Goal: Task Accomplishment & Management: Manage account settings

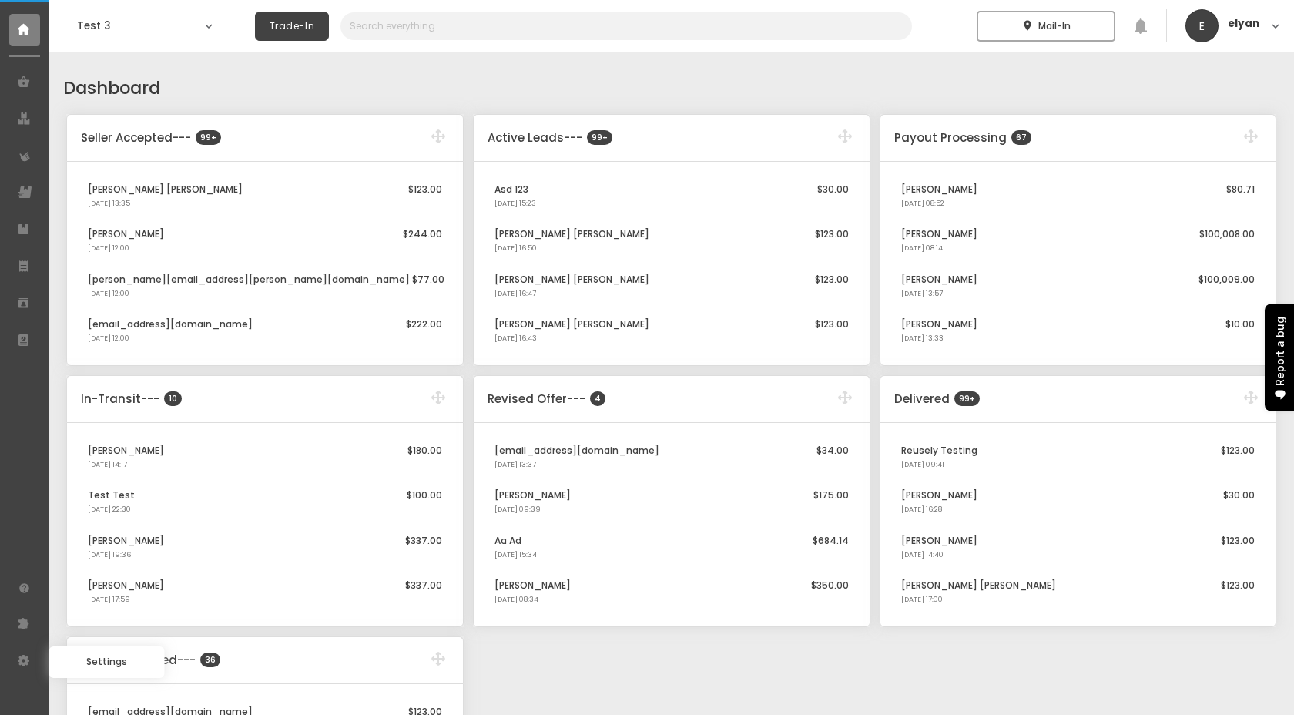
select select "2025"
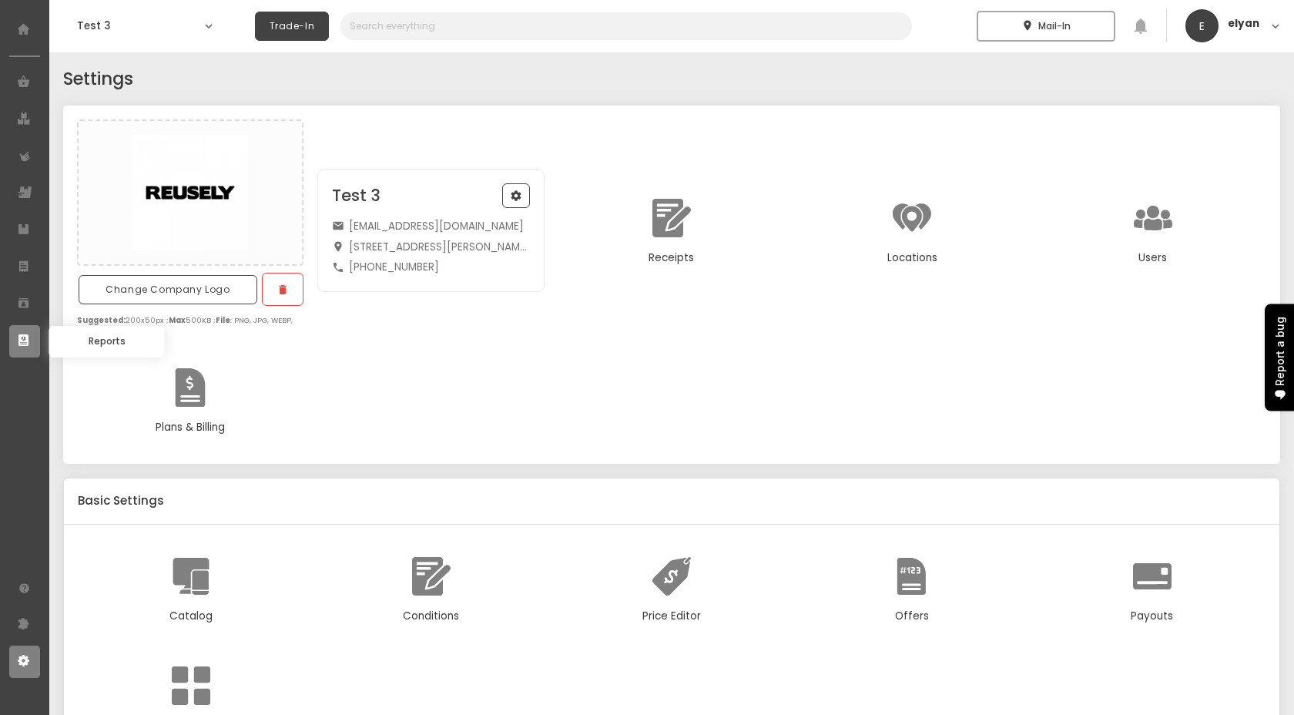
click at [22, 337] on icon at bounding box center [25, 341] width 14 height 14
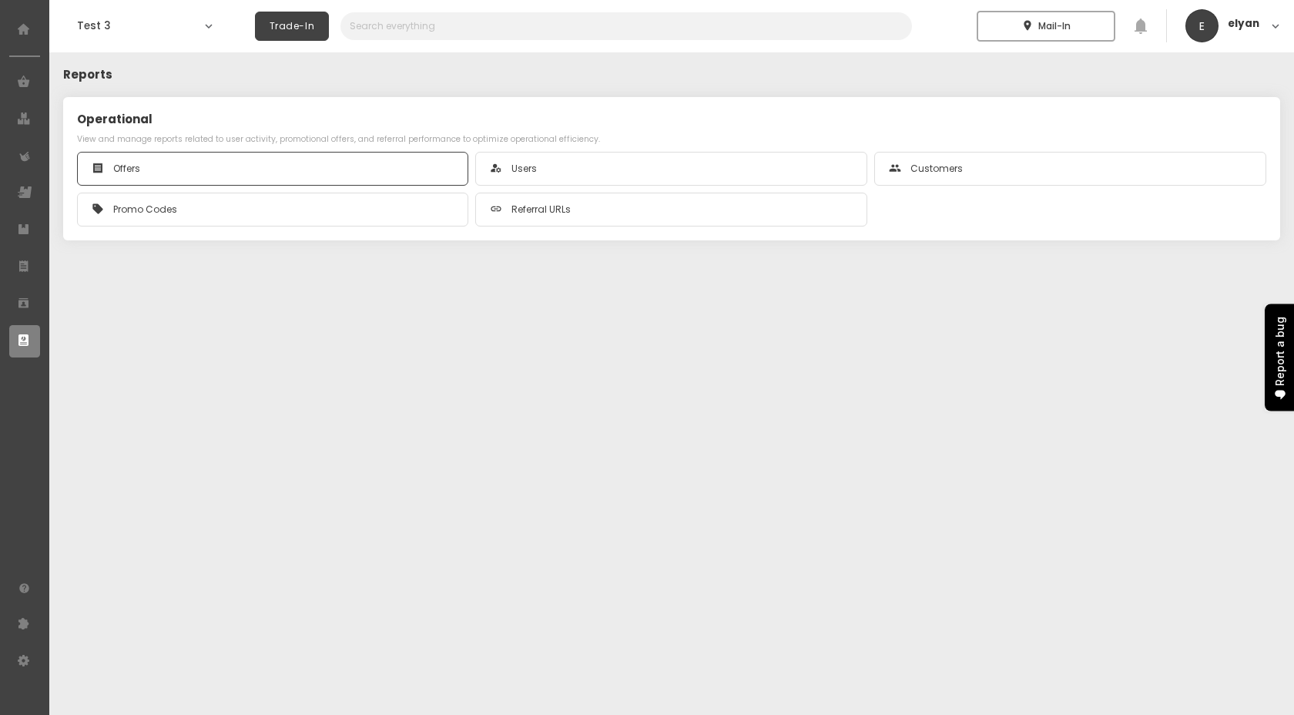
click at [287, 169] on div "receipt Offers" at bounding box center [273, 168] width 363 height 18
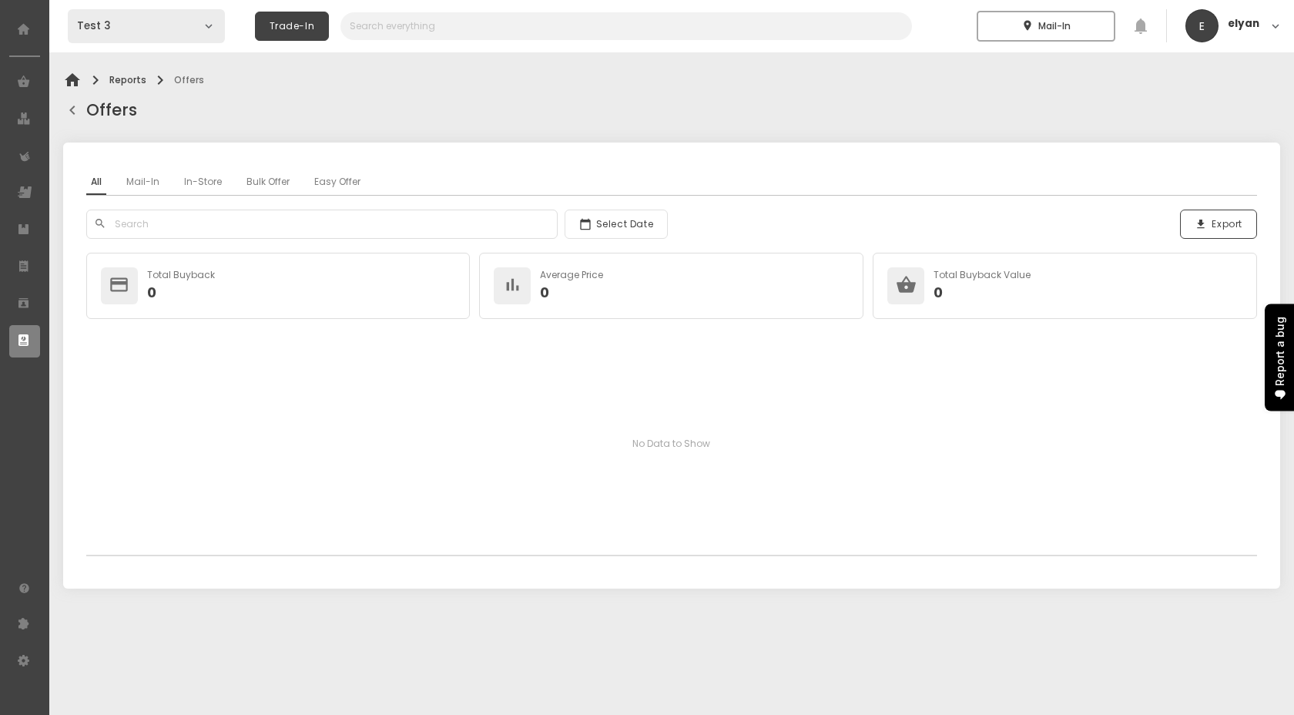
click at [126, 19] on h1 "Test 3" at bounding box center [137, 25] width 120 height 15
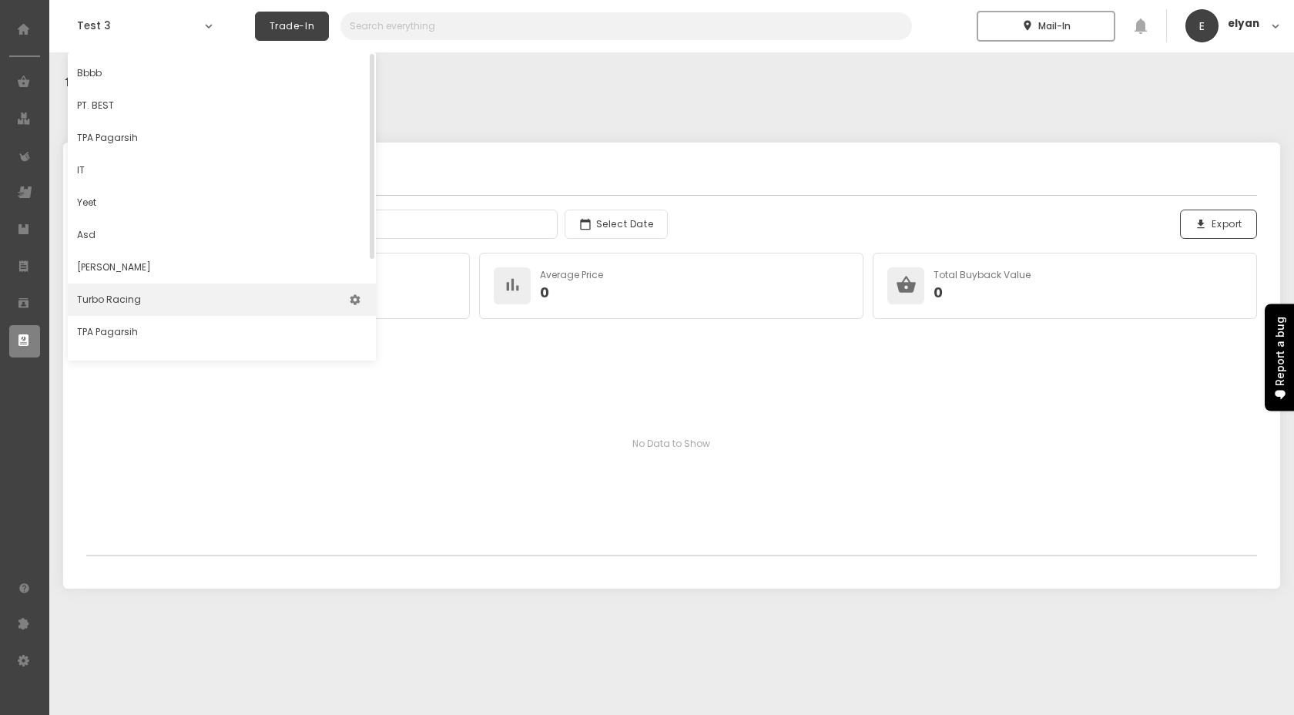
click at [109, 296] on p "Turbo racing" at bounding box center [109, 299] width 64 height 23
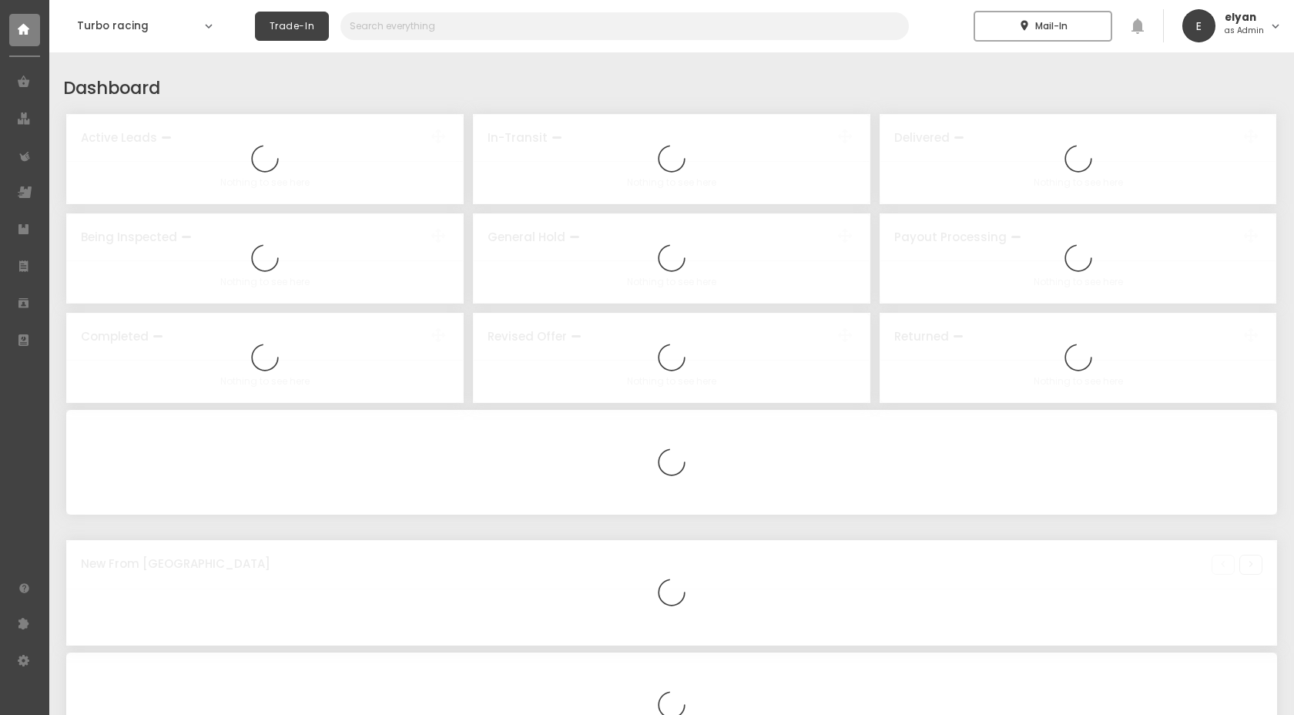
select select "2025"
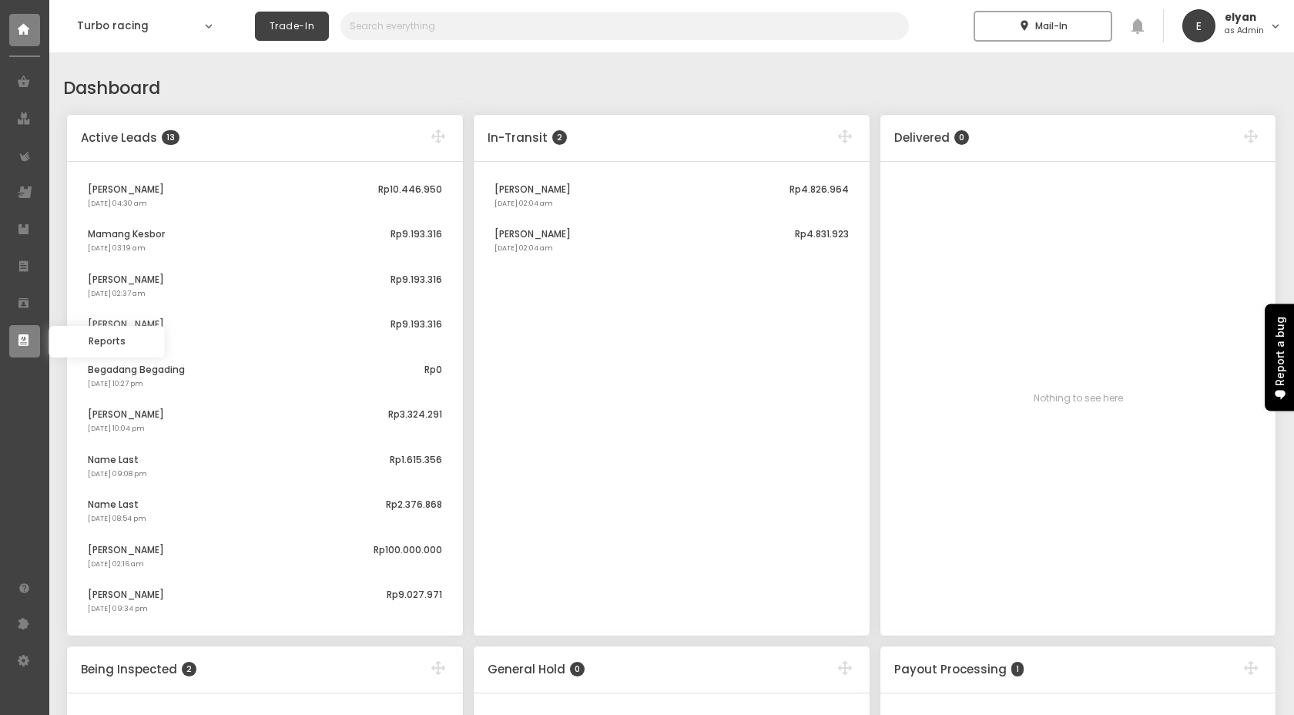
click at [33, 336] on link at bounding box center [24, 341] width 31 height 32
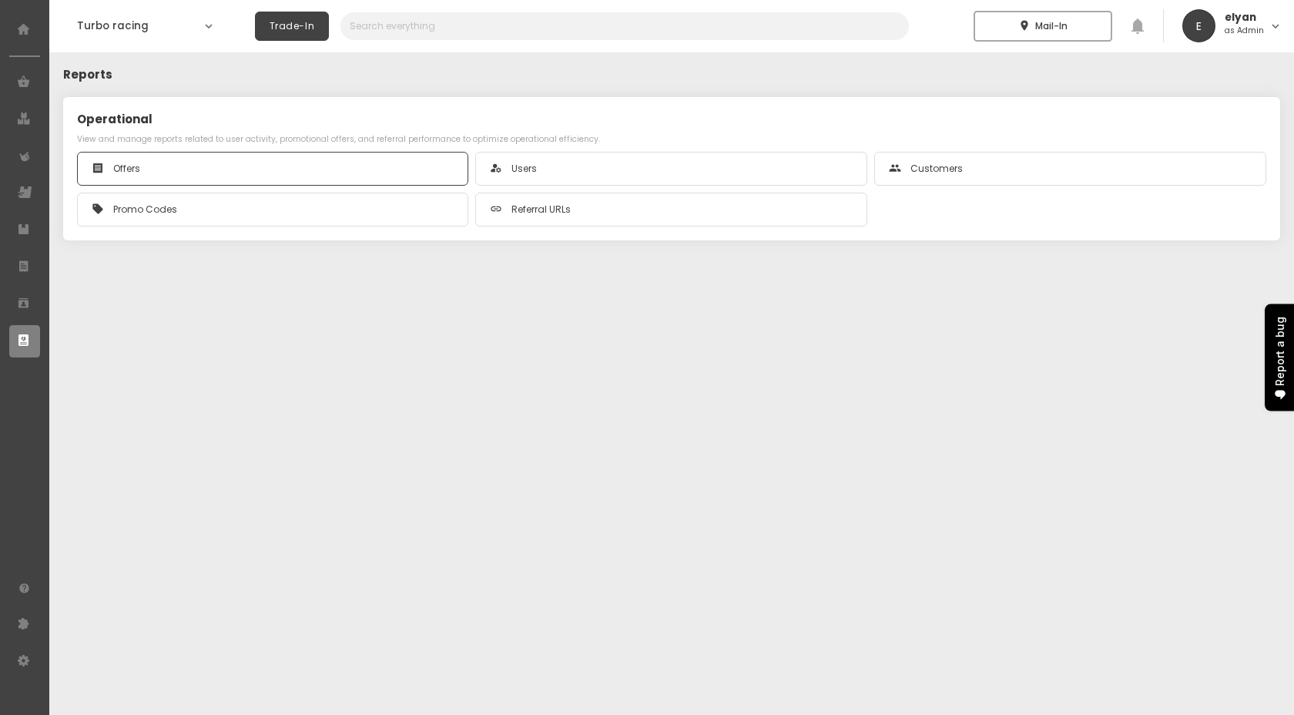
click at [142, 172] on div "receipt Offers" at bounding box center [273, 168] width 363 height 18
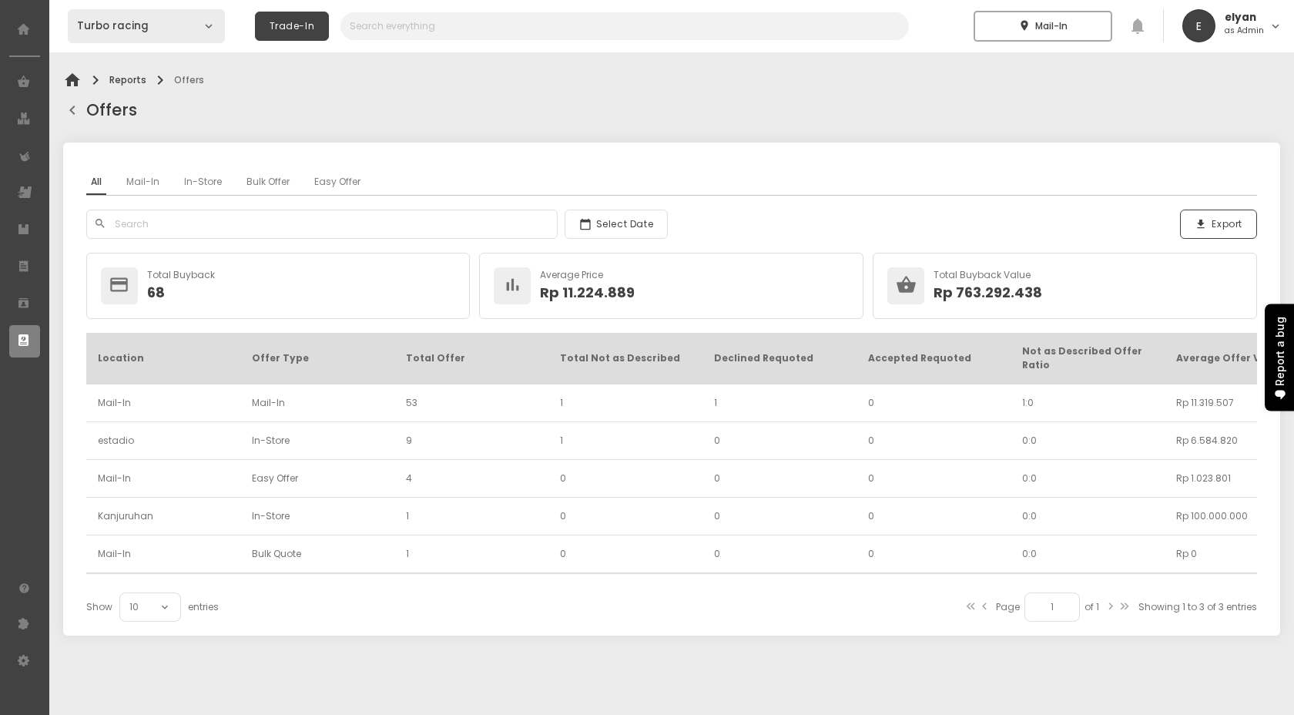
click at [183, 35] on div "Turbo racing expand_more" at bounding box center [146, 26] width 157 height 34
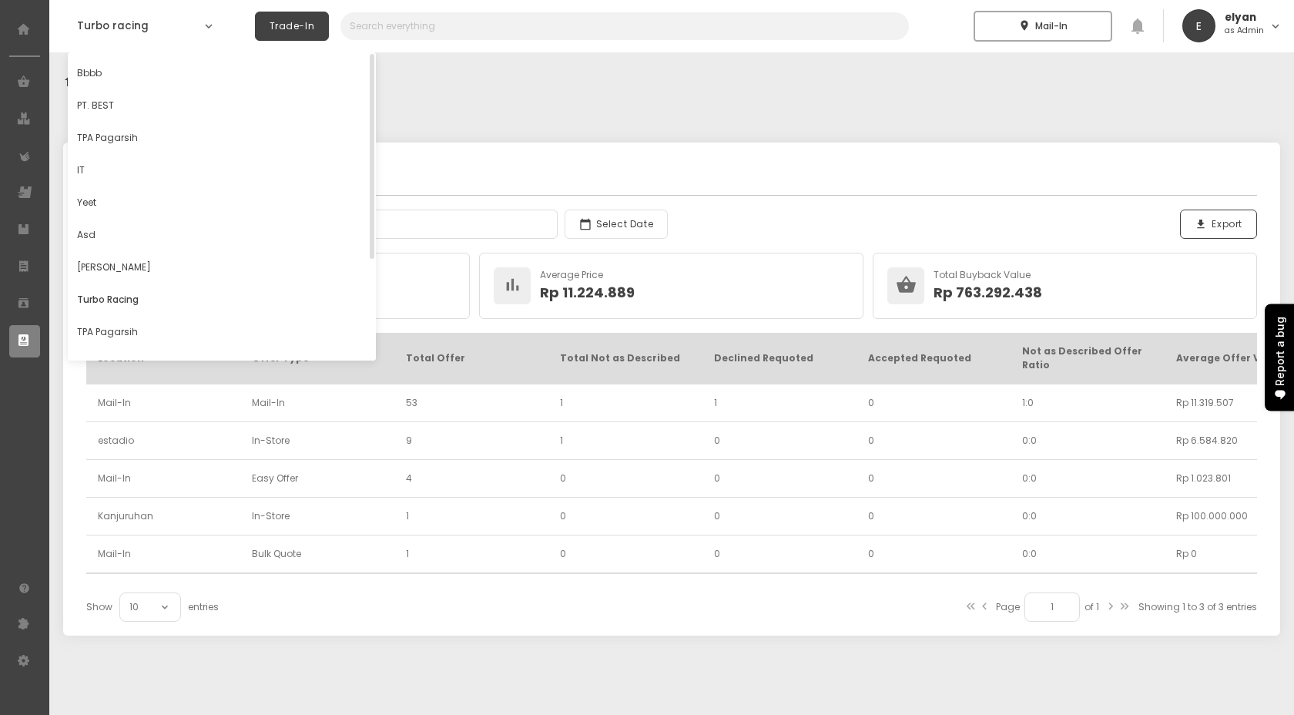
scroll to position [150, 0]
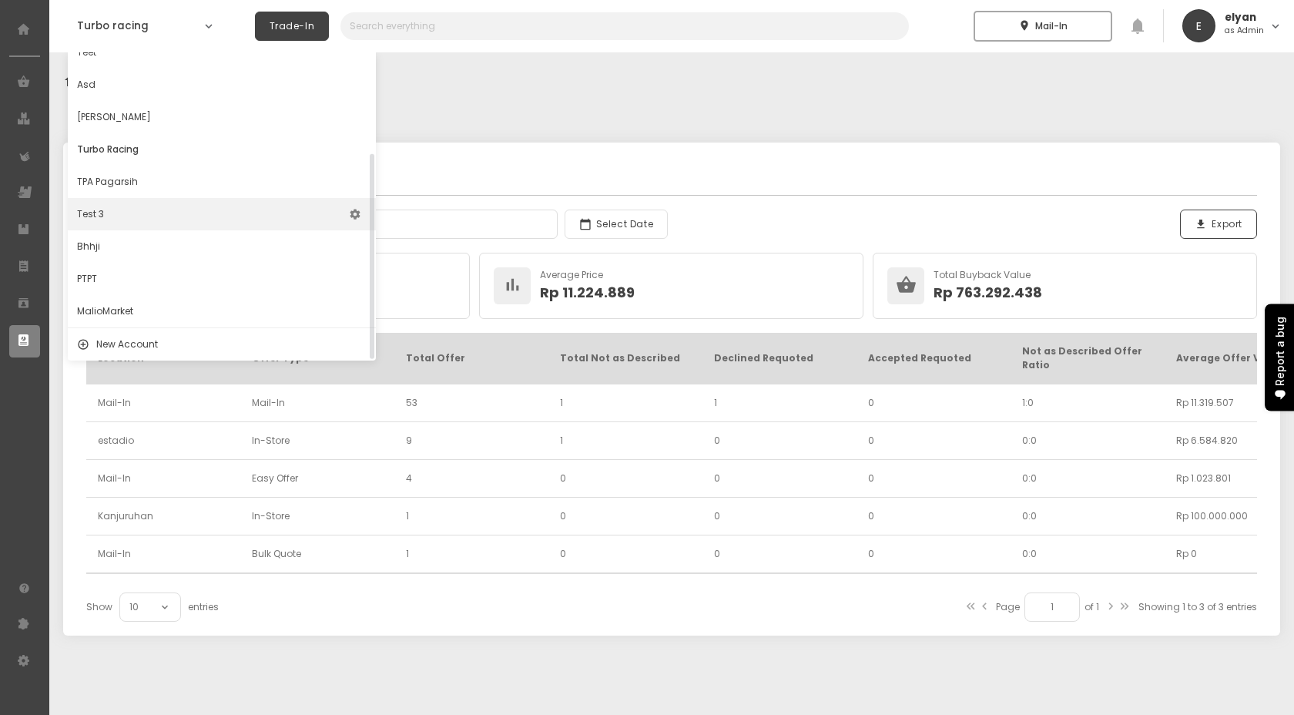
click at [106, 213] on div "Test 3 settings" at bounding box center [222, 214] width 308 height 32
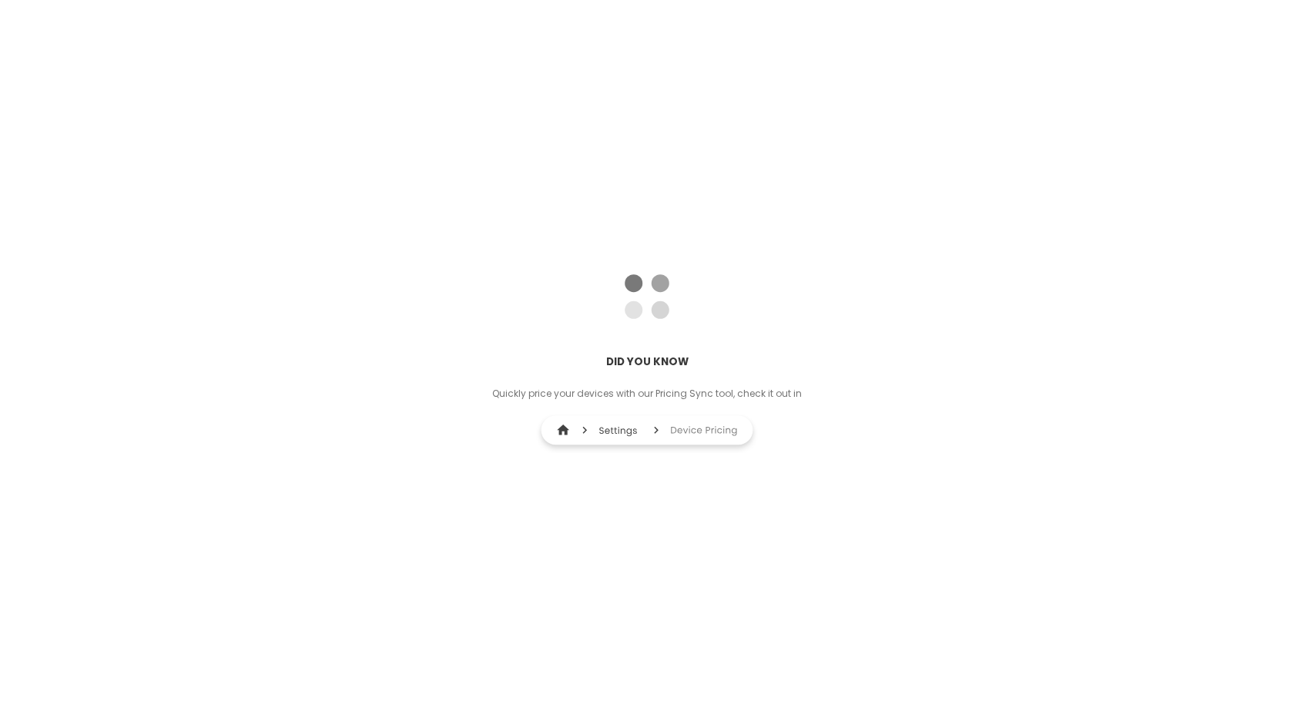
click at [213, 137] on div "DID YOU KNOW Quickly price your devices with our Pricing Sync tool, check it ou…" at bounding box center [647, 357] width 1294 height 715
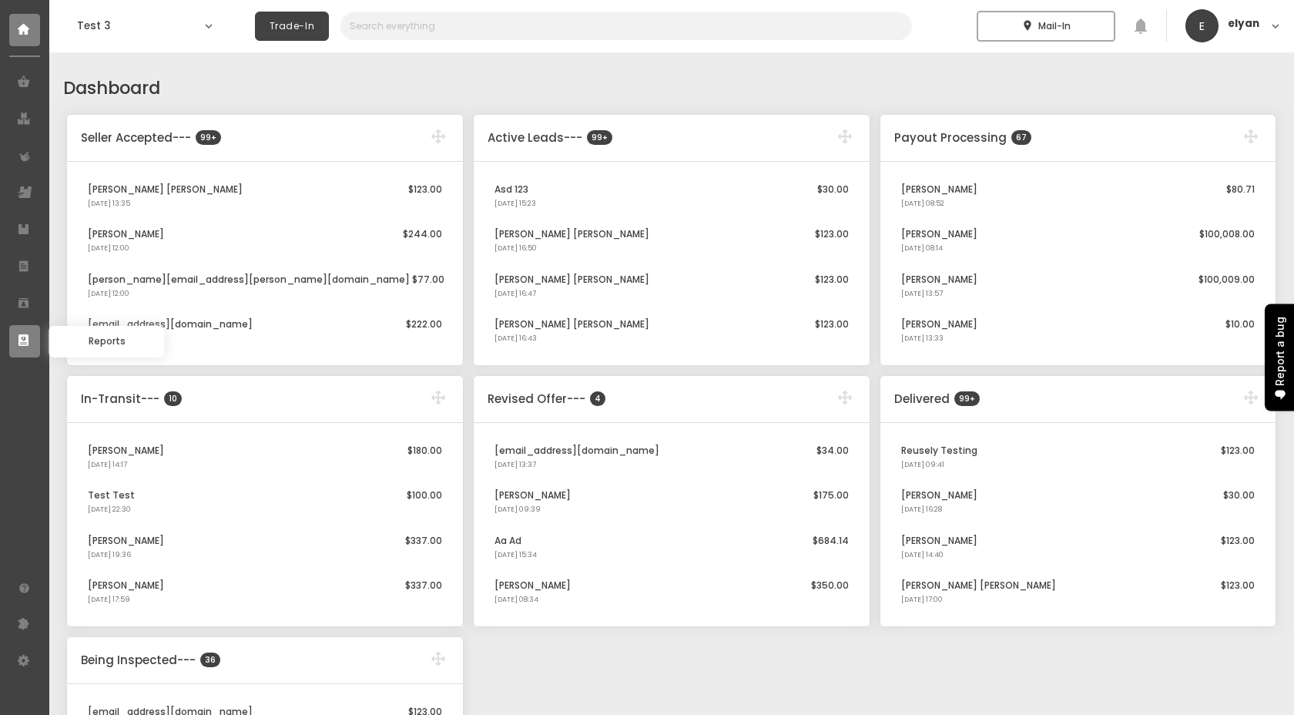
select select "2025"
click at [26, 344] on use at bounding box center [23, 340] width 10 height 12
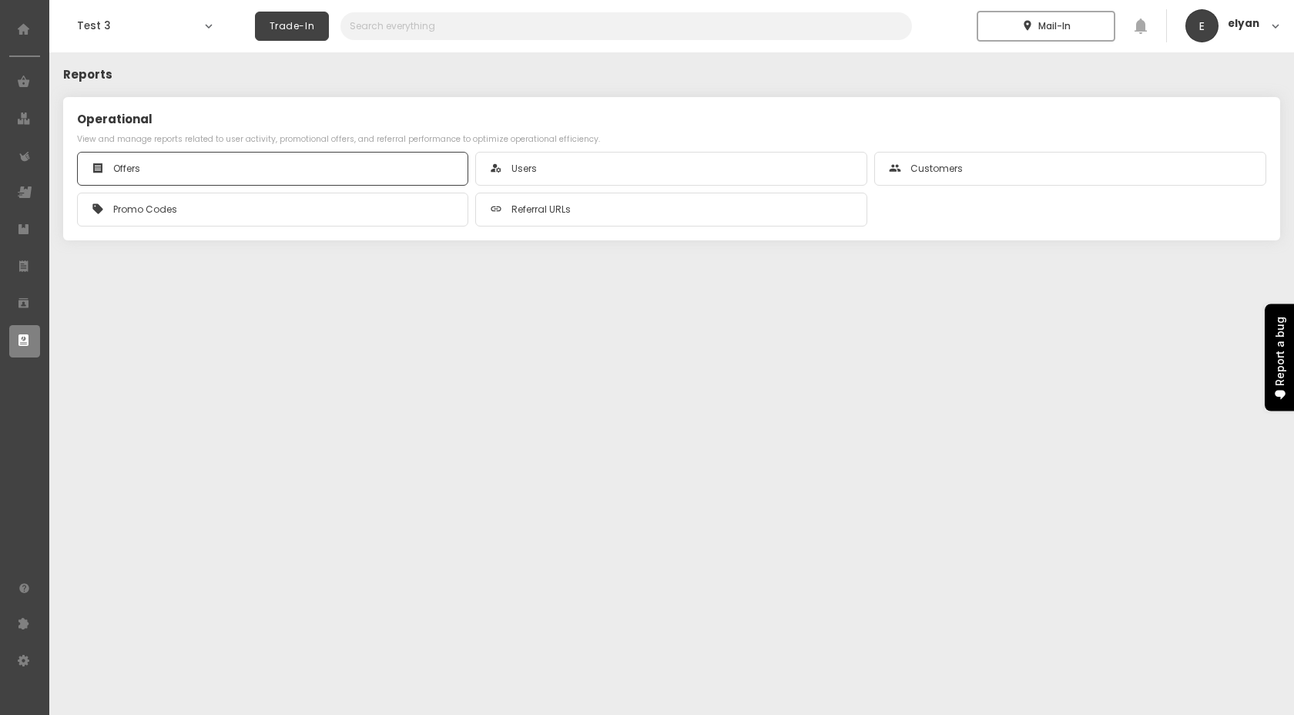
click at [193, 163] on div "receipt Offers" at bounding box center [273, 168] width 363 height 18
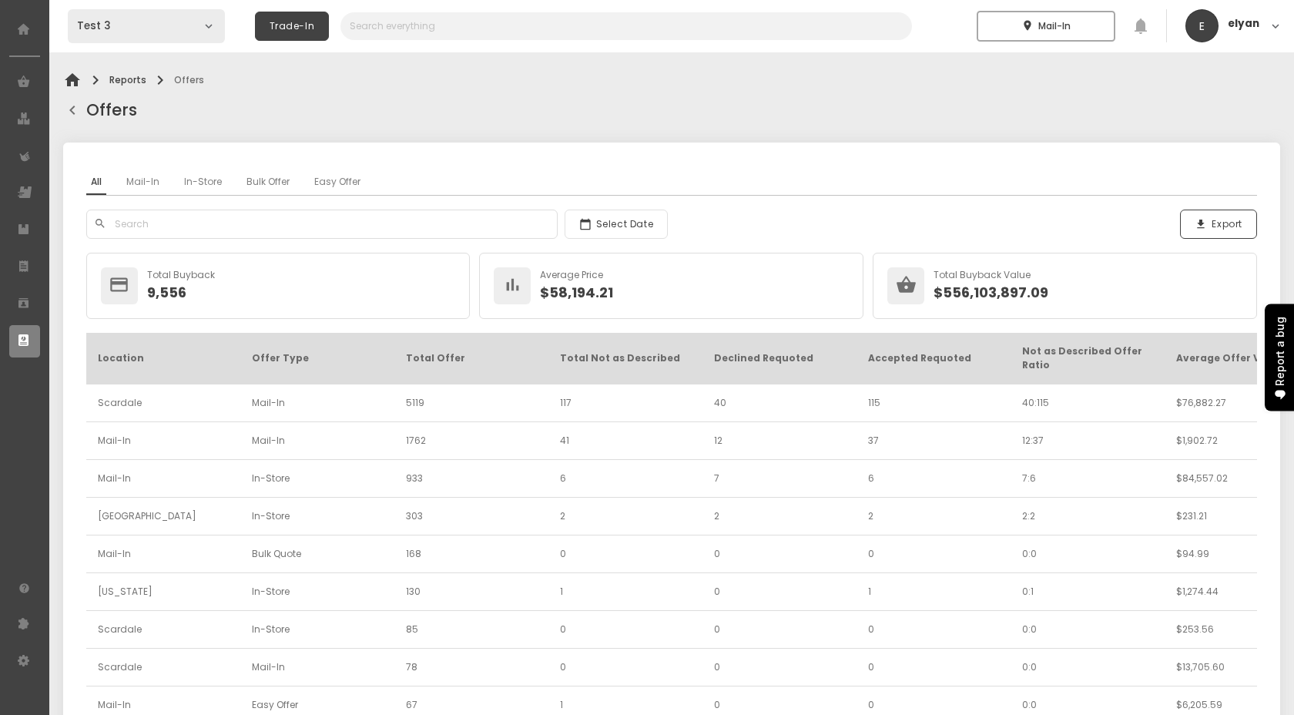
click at [155, 35] on div "Test 3 expand_more" at bounding box center [146, 26] width 157 height 34
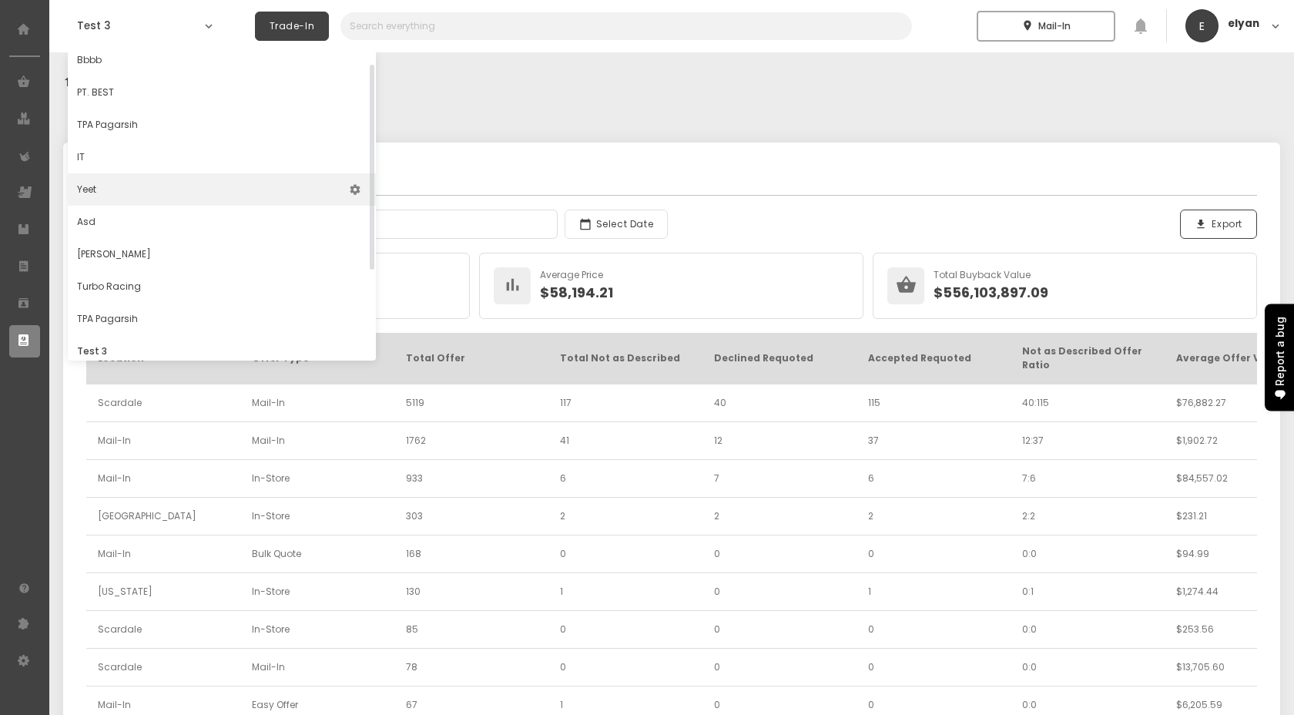
scroll to position [16, 0]
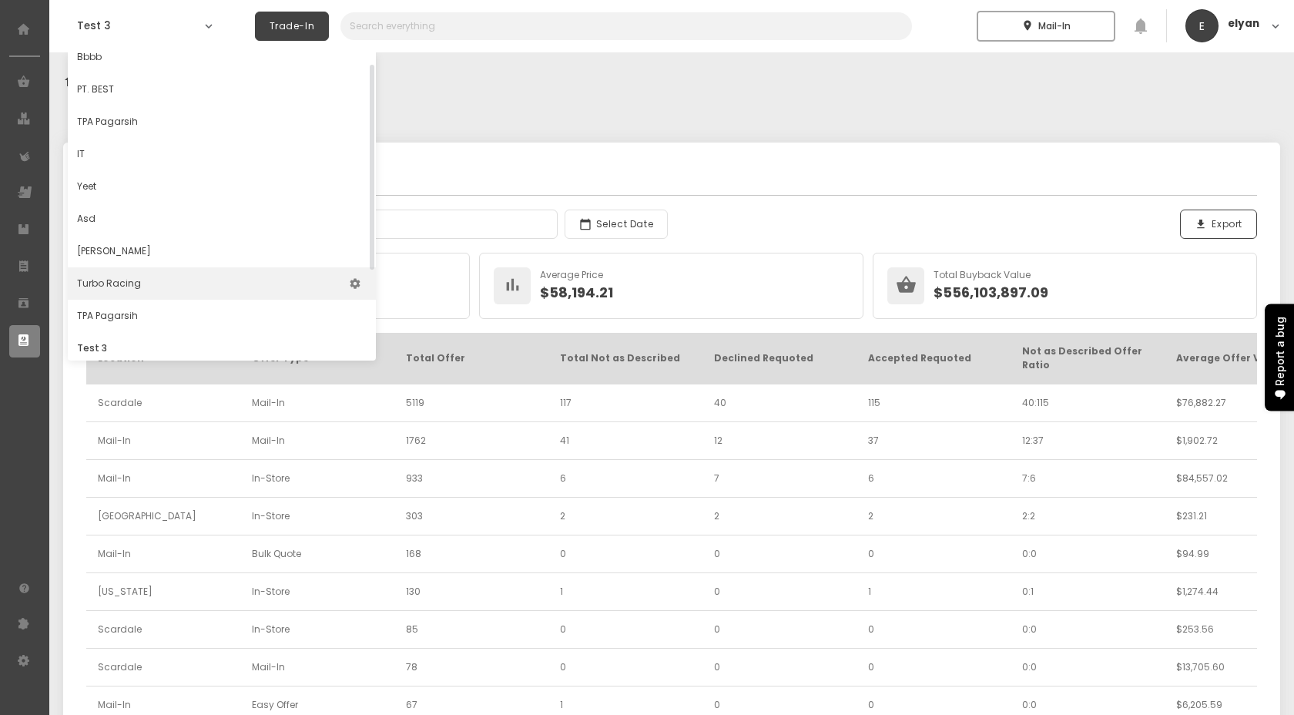
click at [106, 276] on p "Turbo racing" at bounding box center [109, 283] width 64 height 23
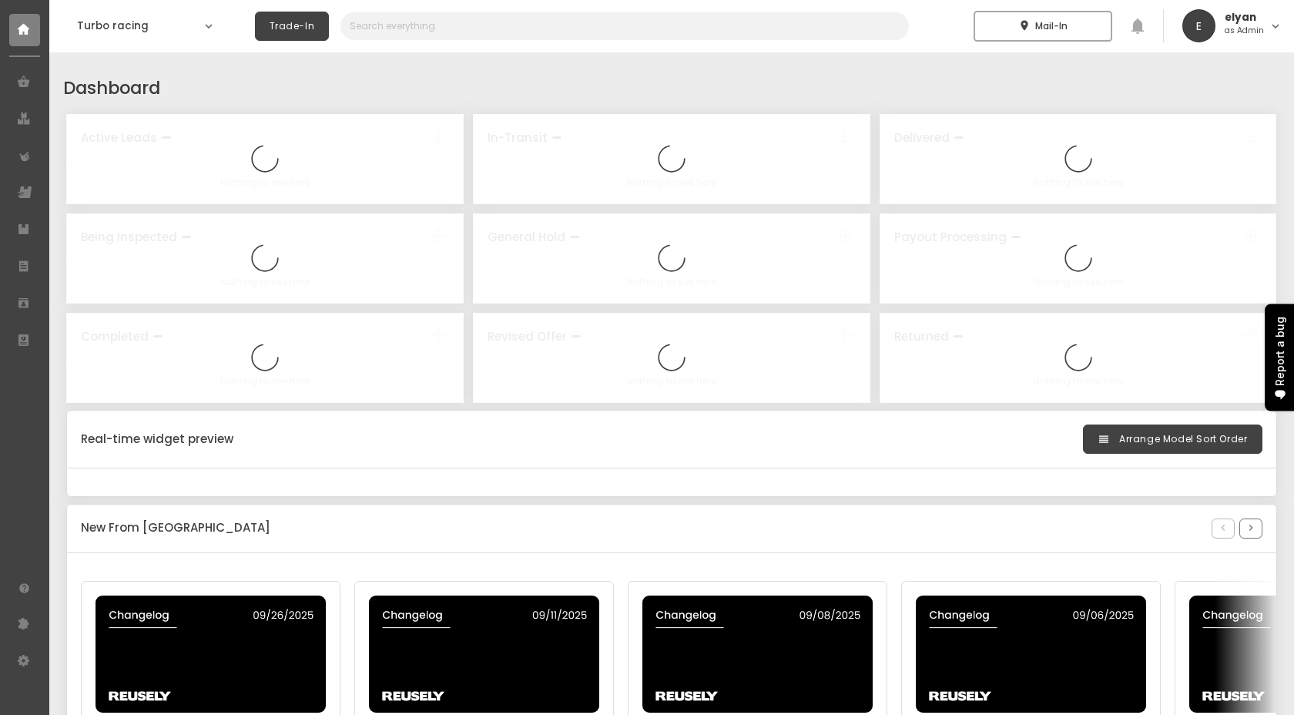
select select "2025"
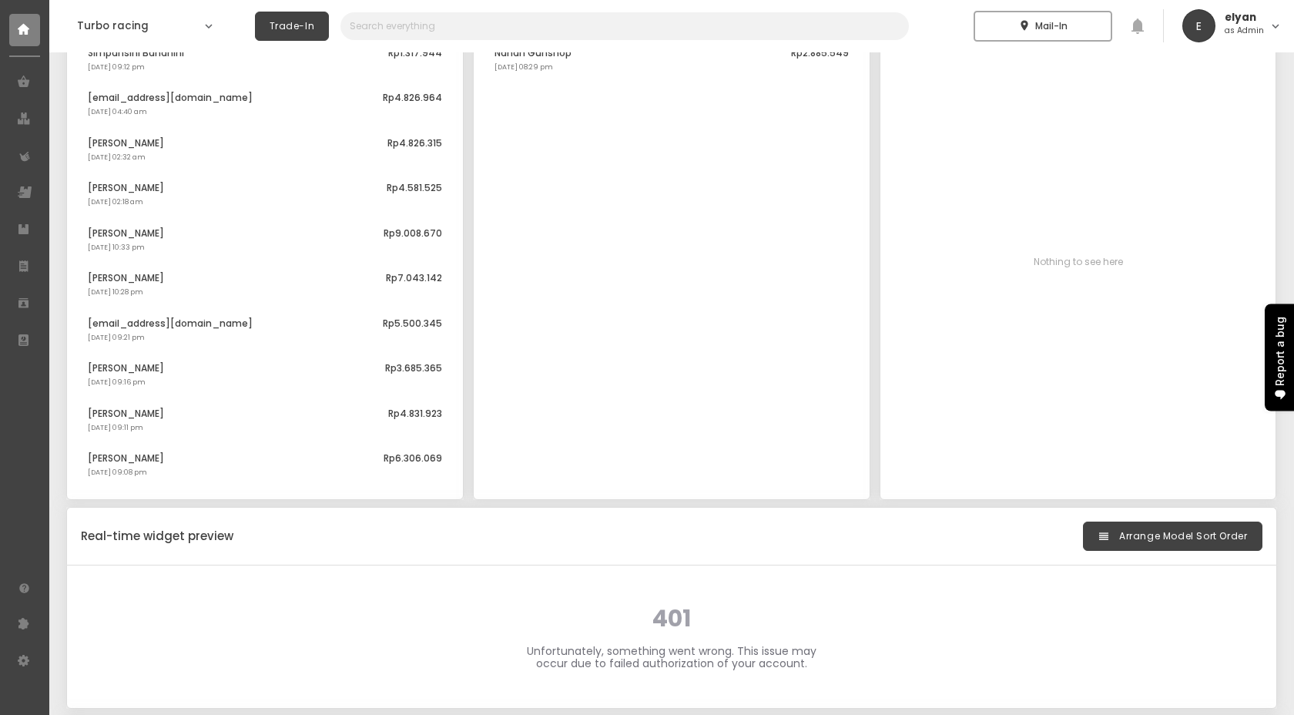
scroll to position [837, 0]
click at [14, 309] on link at bounding box center [24, 304] width 31 height 32
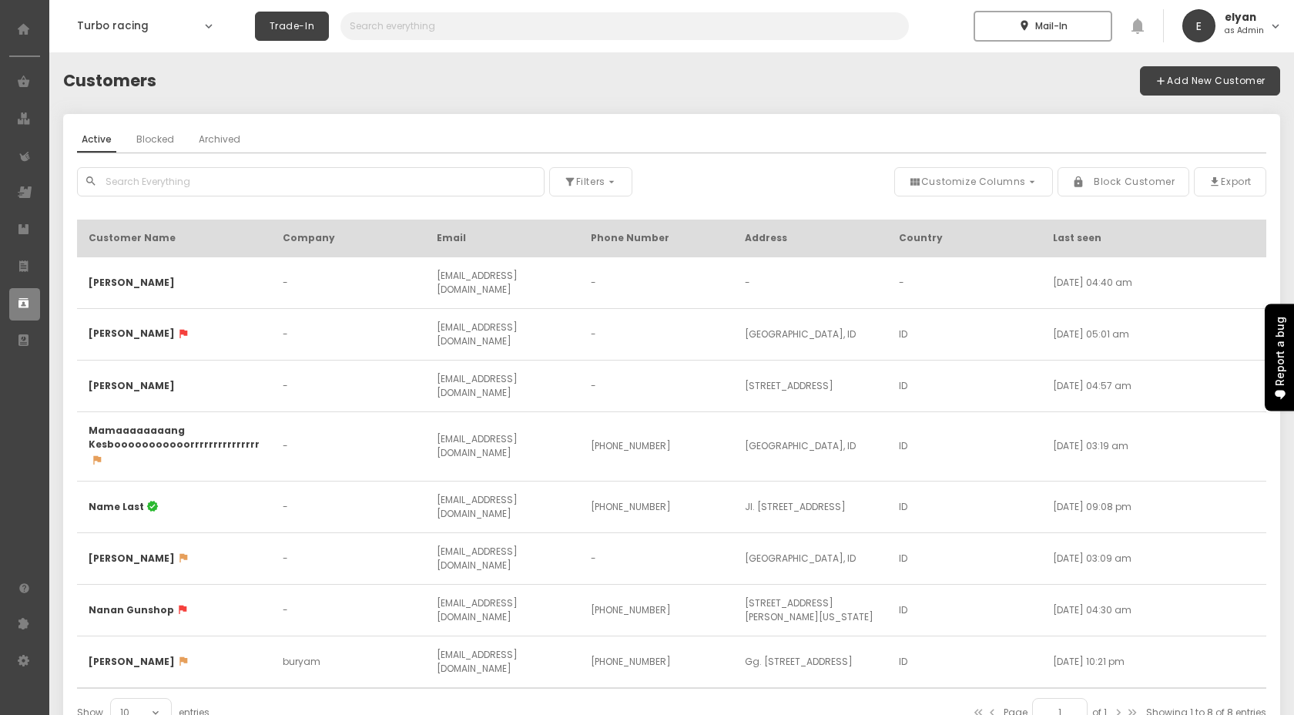
scroll to position [52, 0]
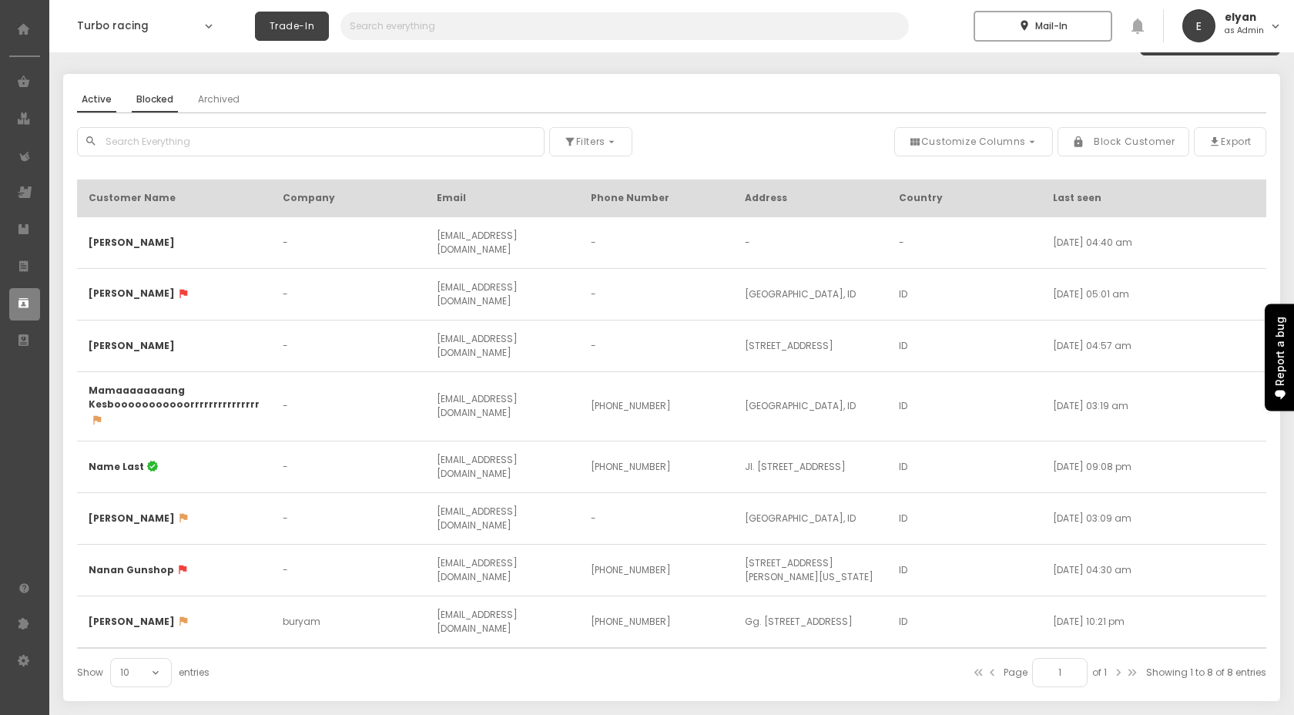
click at [149, 92] on link "Blocked" at bounding box center [155, 100] width 46 height 25
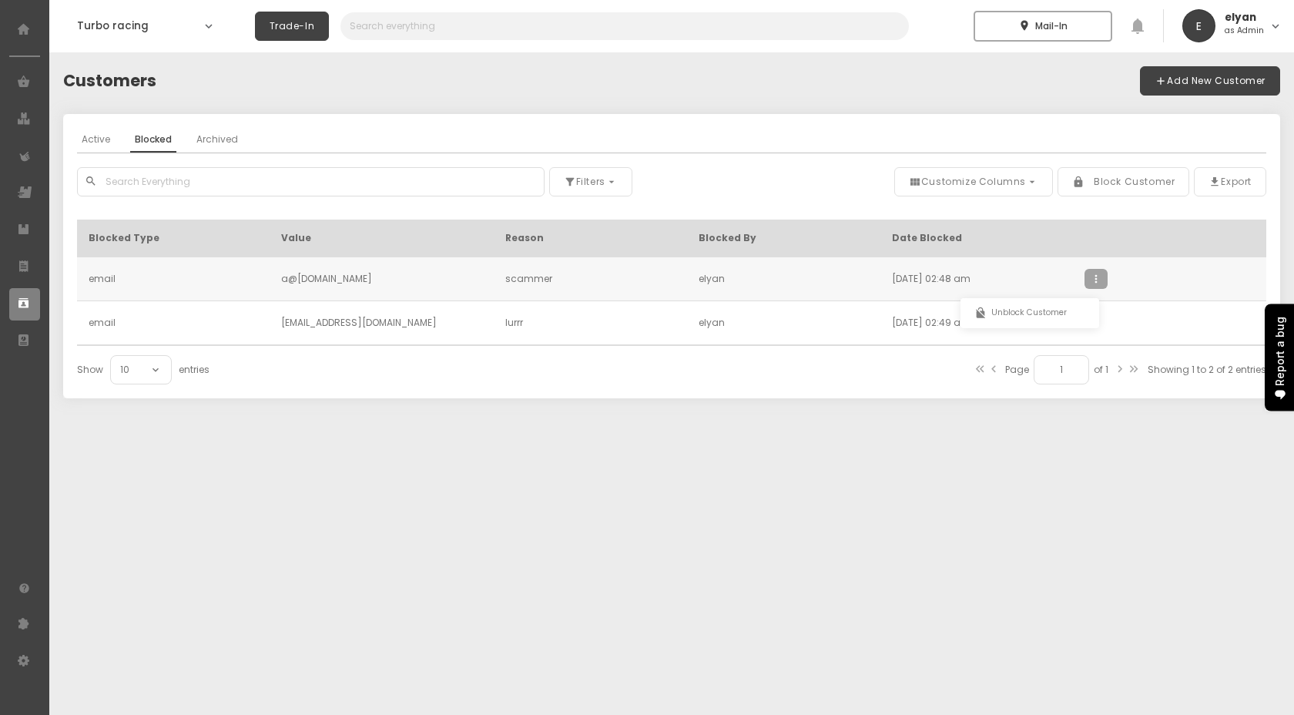
click at [1090, 272] on span "more_vert" at bounding box center [1096, 279] width 12 height 14
click at [1058, 311] on span "Unblock Customer" at bounding box center [1028, 313] width 75 height 8
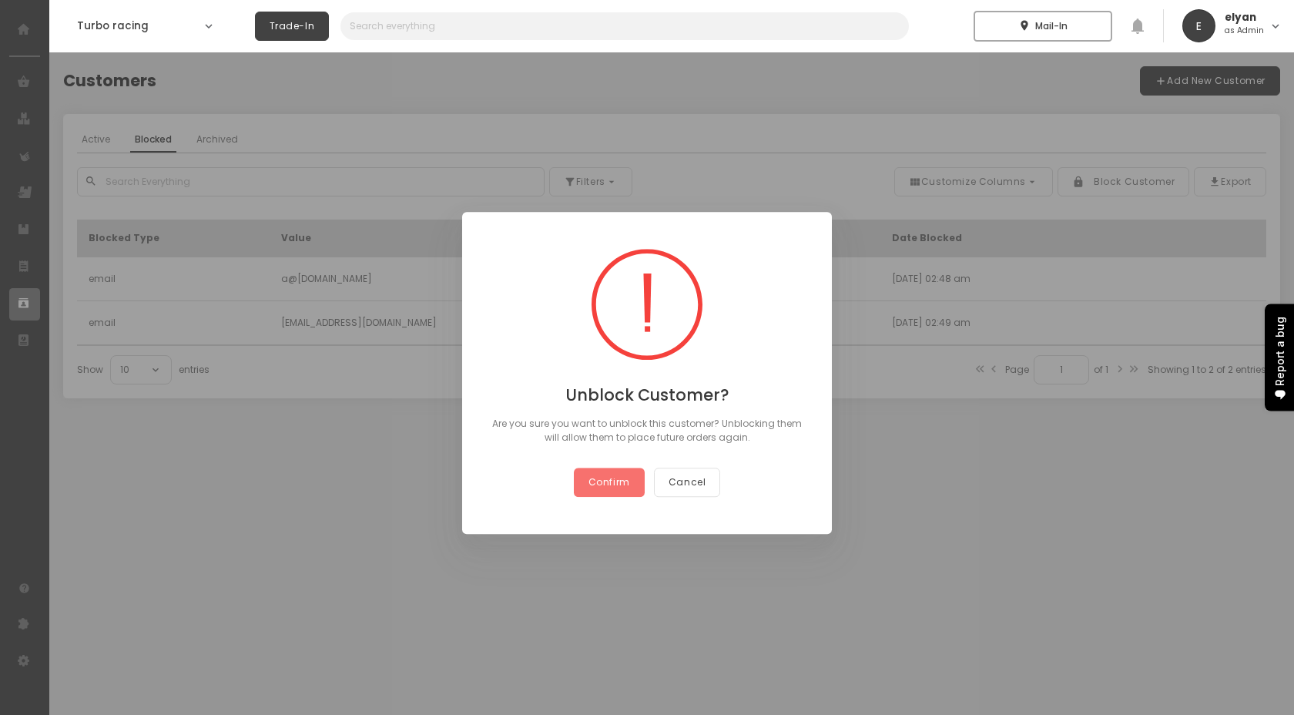
click at [620, 475] on span "Confirm" at bounding box center [610, 481] width 42 height 13
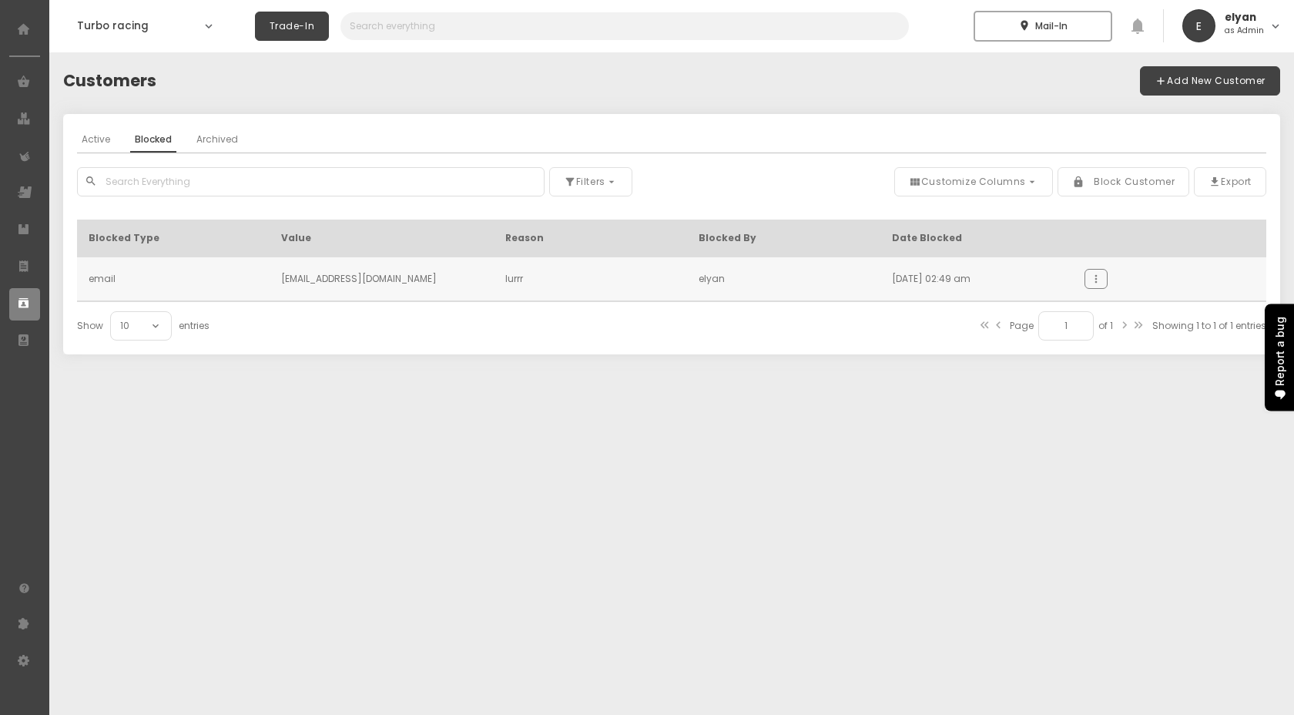
click at [1089, 267] on td "more_vert" at bounding box center [1169, 279] width 193 height 44
click at [1089, 288] on td "more_vert" at bounding box center [1169, 279] width 193 height 44
click at [1090, 283] on span "more_vert" at bounding box center [1096, 279] width 12 height 14
click at [1018, 312] on span "Unblock Customer" at bounding box center [1028, 313] width 75 height 8
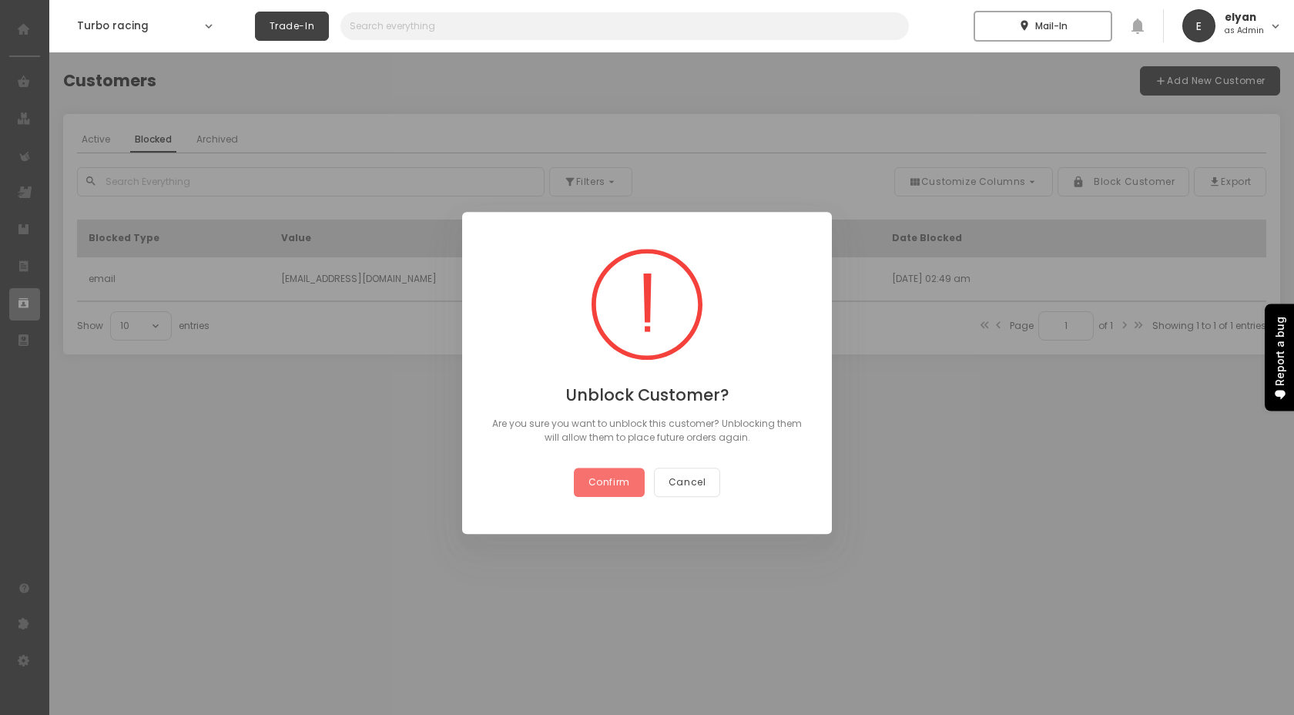
click at [632, 472] on button "Confirm" at bounding box center [609, 482] width 71 height 29
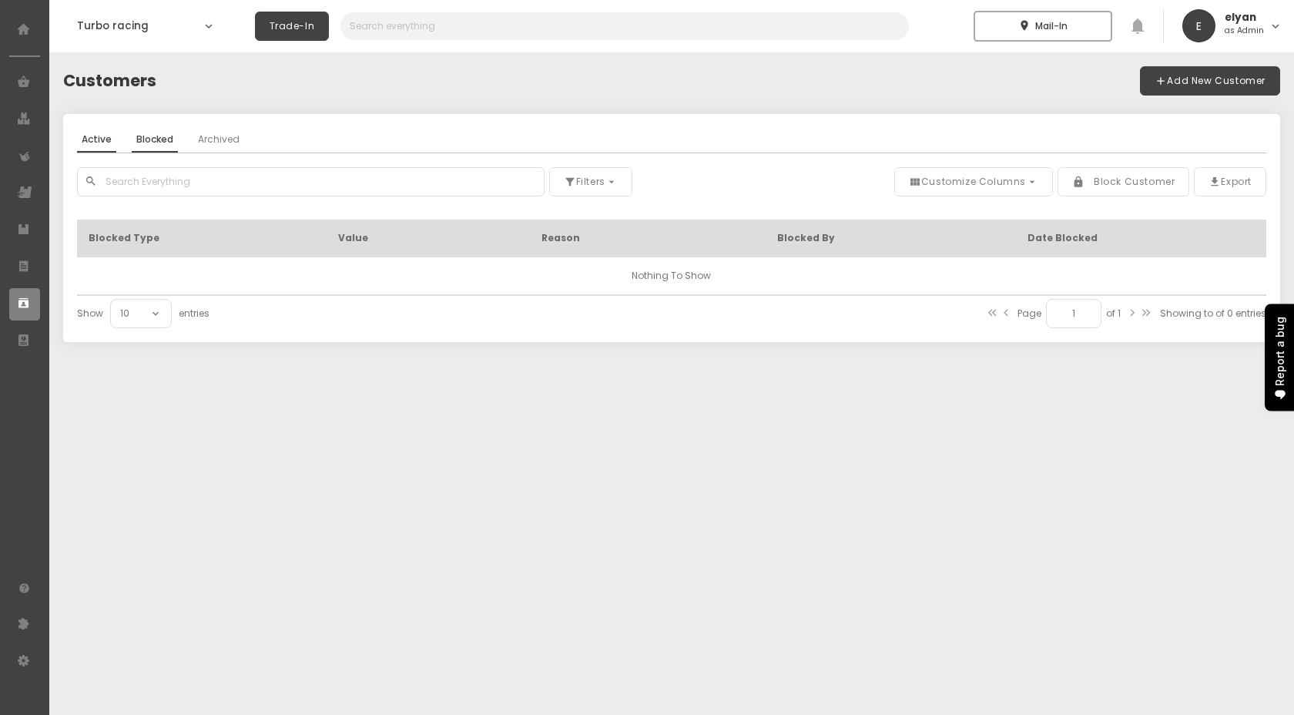
click at [93, 132] on link "Active" at bounding box center [96, 140] width 39 height 25
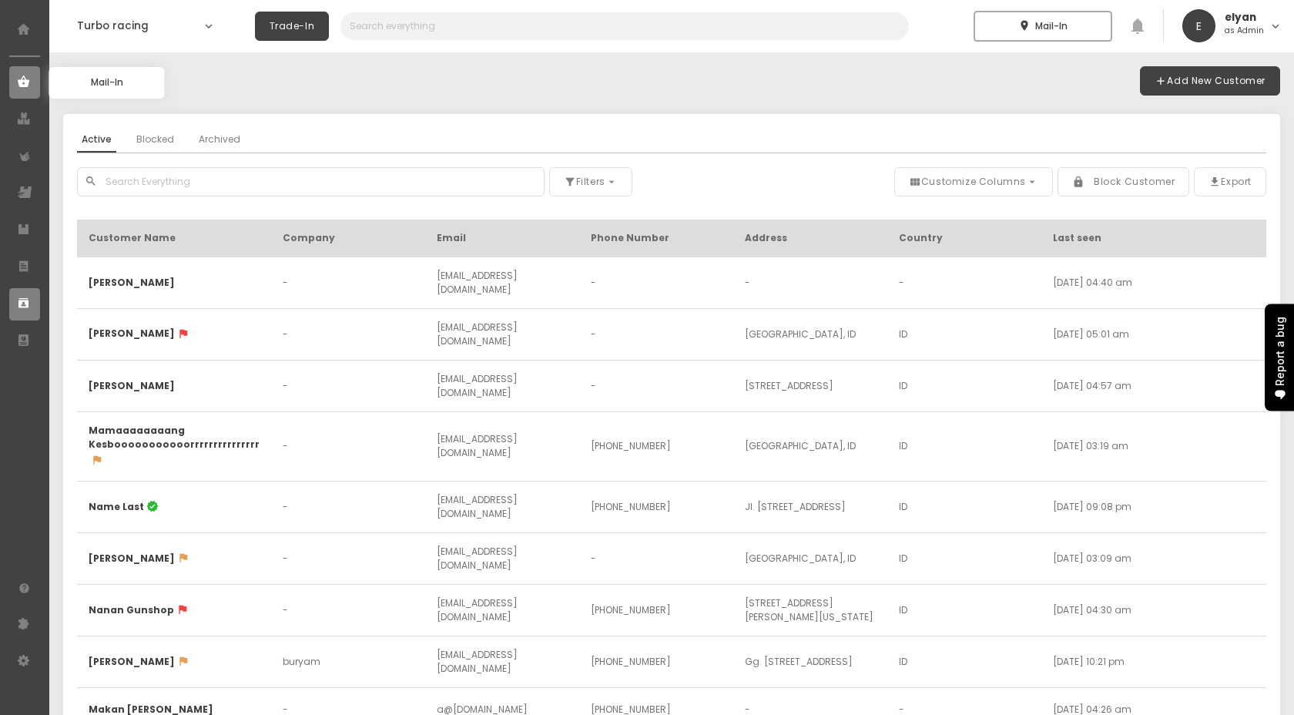
click at [19, 86] on use at bounding box center [24, 81] width 12 height 12
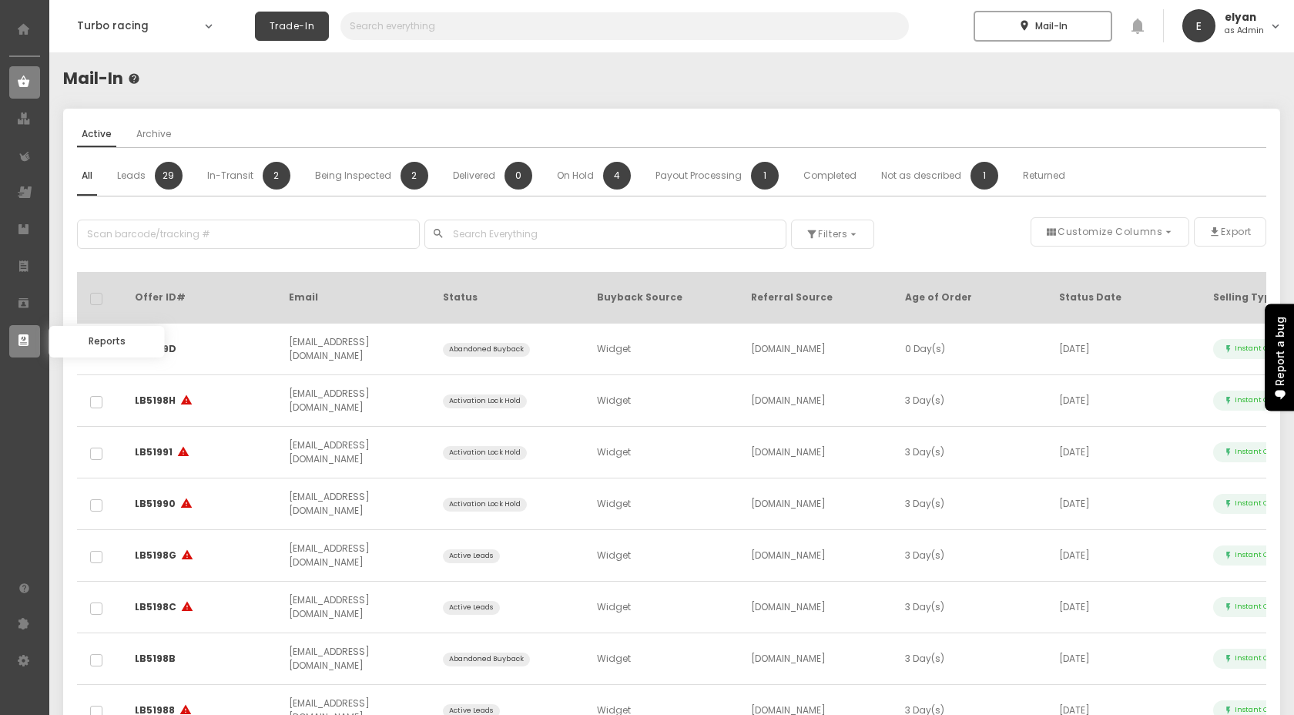
click at [24, 343] on use at bounding box center [23, 340] width 10 height 12
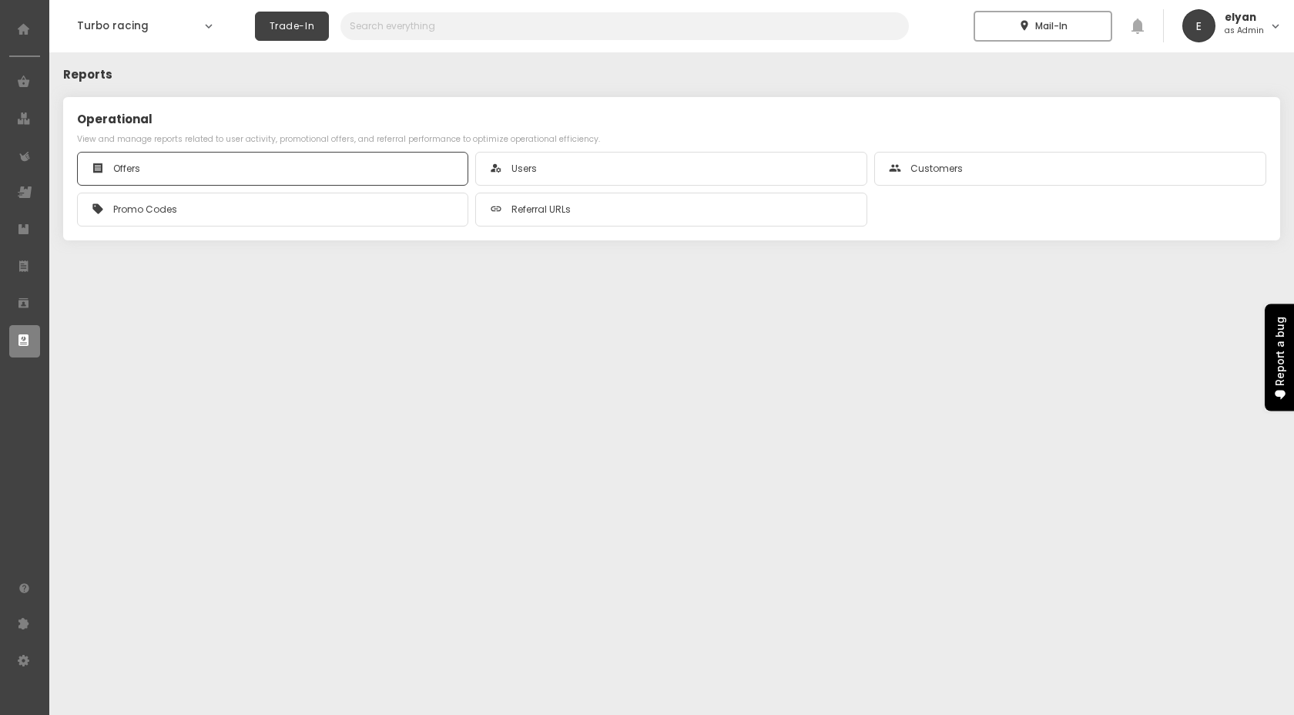
click at [197, 170] on div "receipt Offers" at bounding box center [273, 168] width 363 height 18
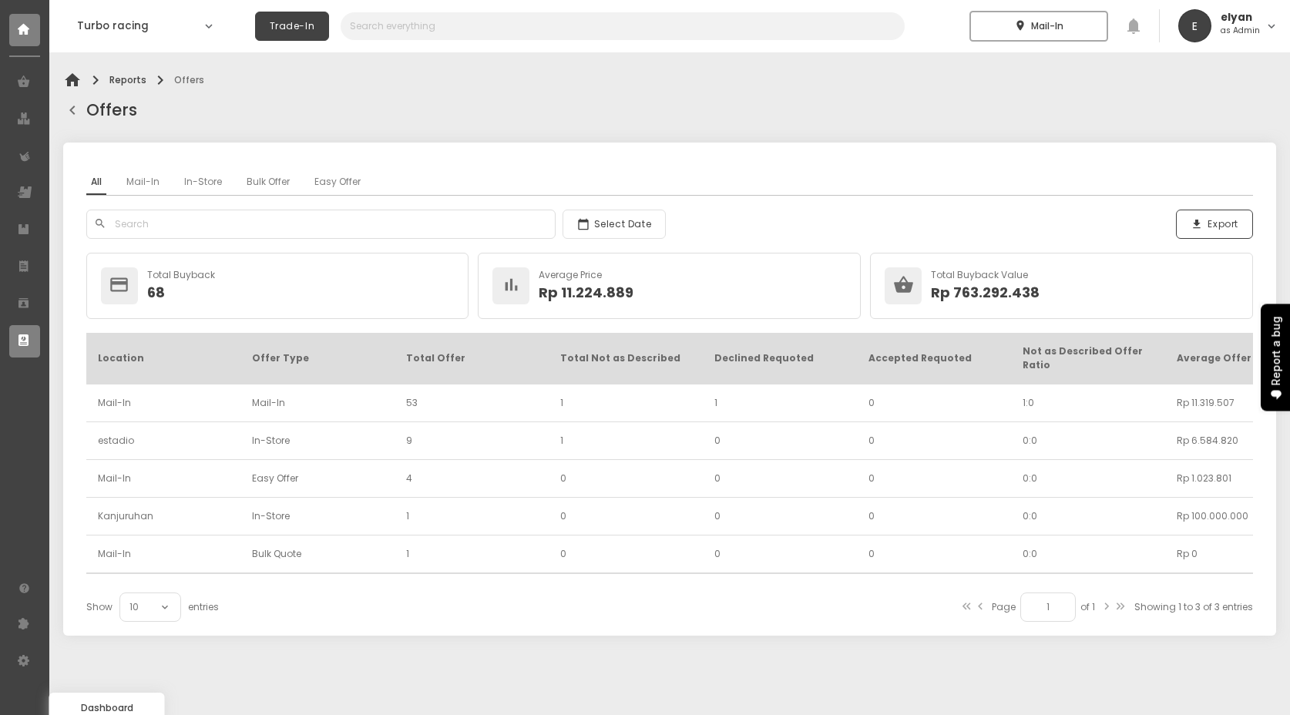
click at [19, 24] on icon at bounding box center [25, 30] width 14 height 14
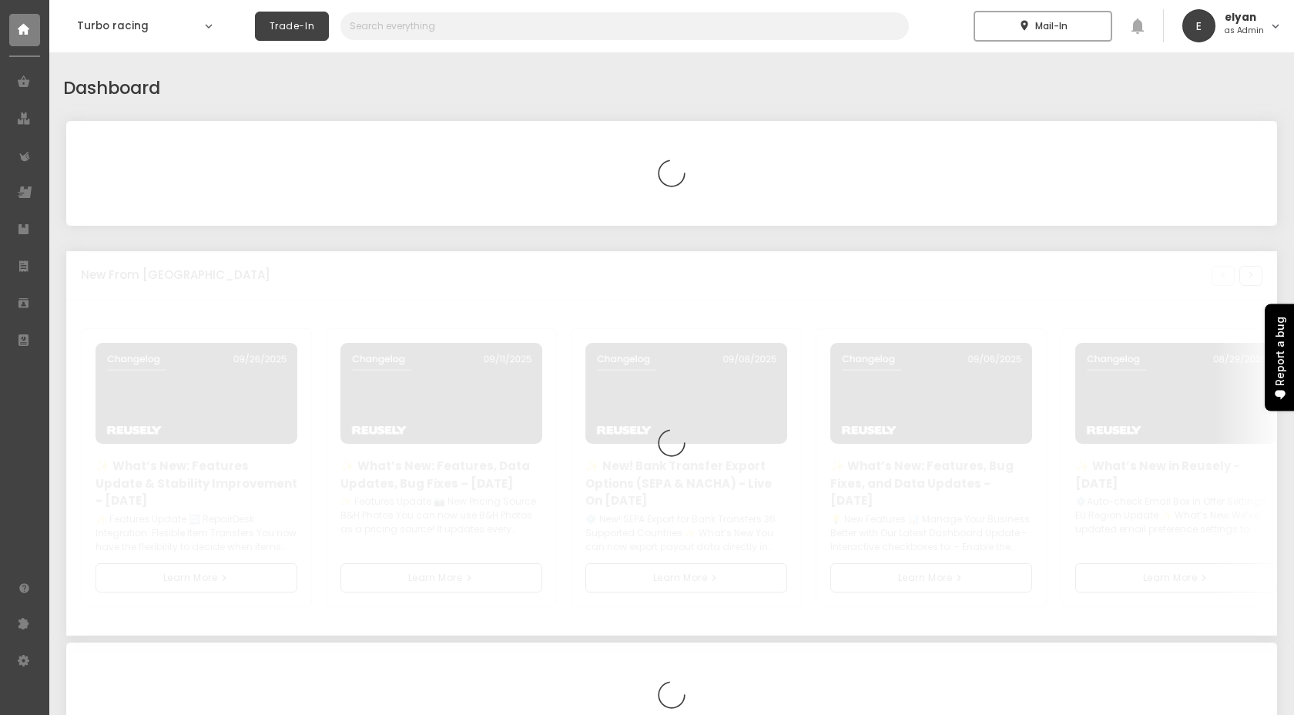
select select "2025"
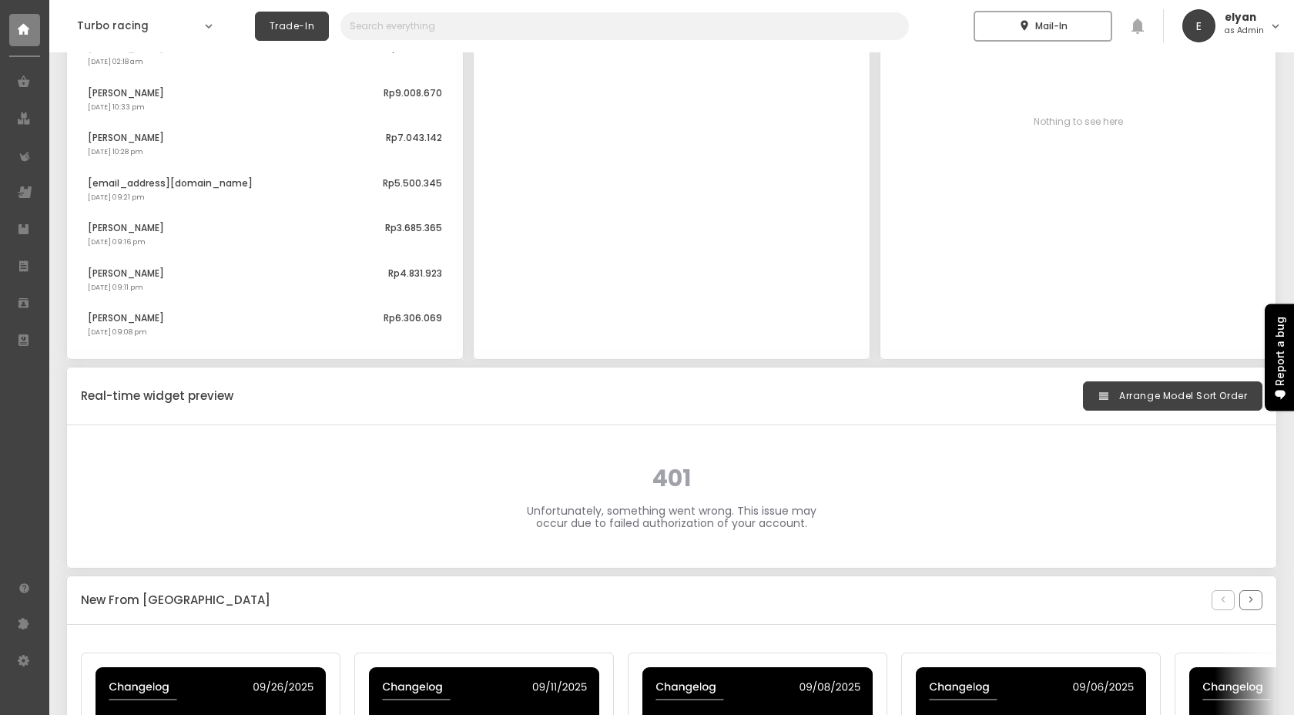
scroll to position [998, 0]
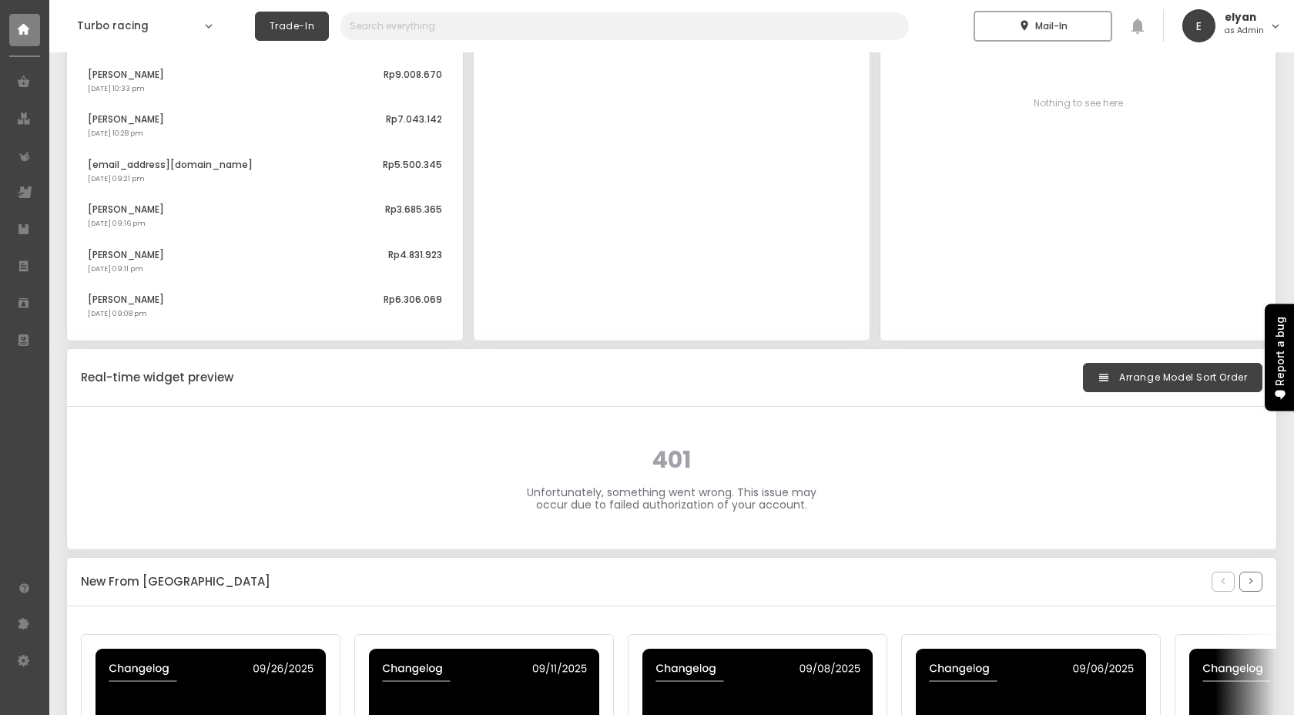
click at [602, 506] on p "Unfortunately, something went wrong. This issue may occur due to failed authori…" at bounding box center [672, 498] width 296 height 25
click at [129, 33] on h1 "Turbo racing" at bounding box center [137, 25] width 120 height 15
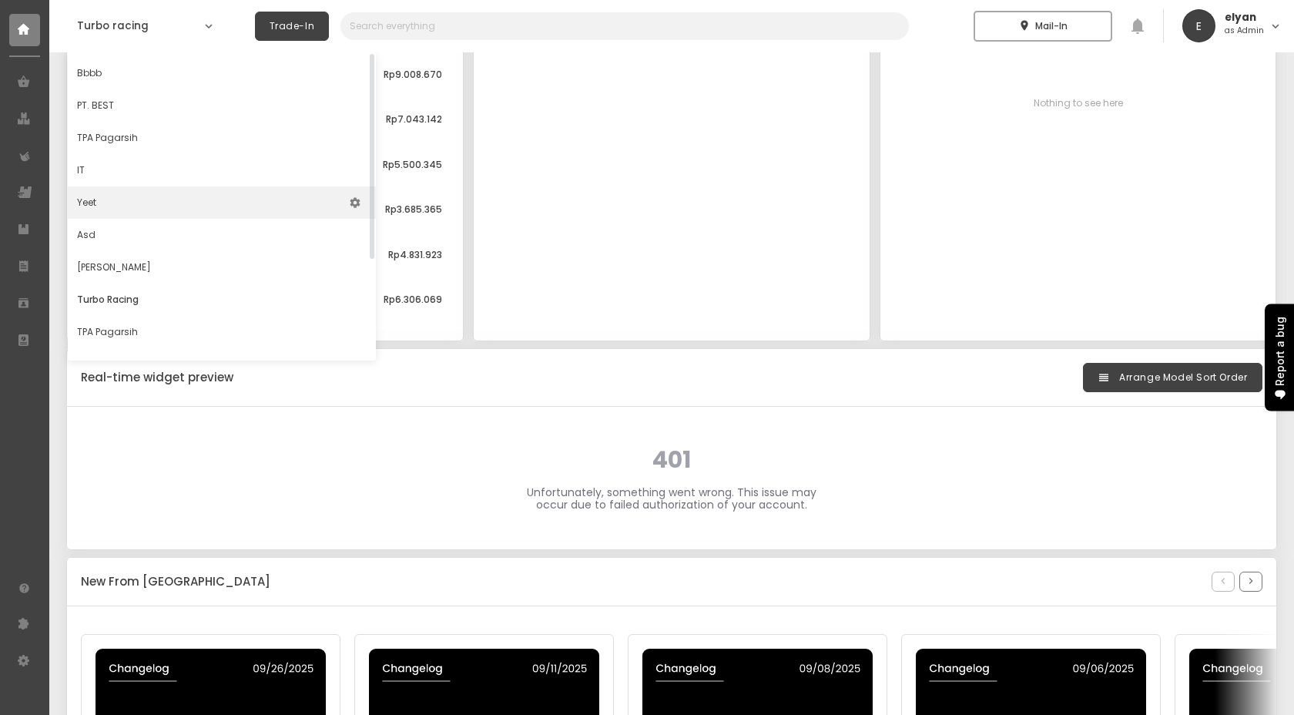
scroll to position [150, 0]
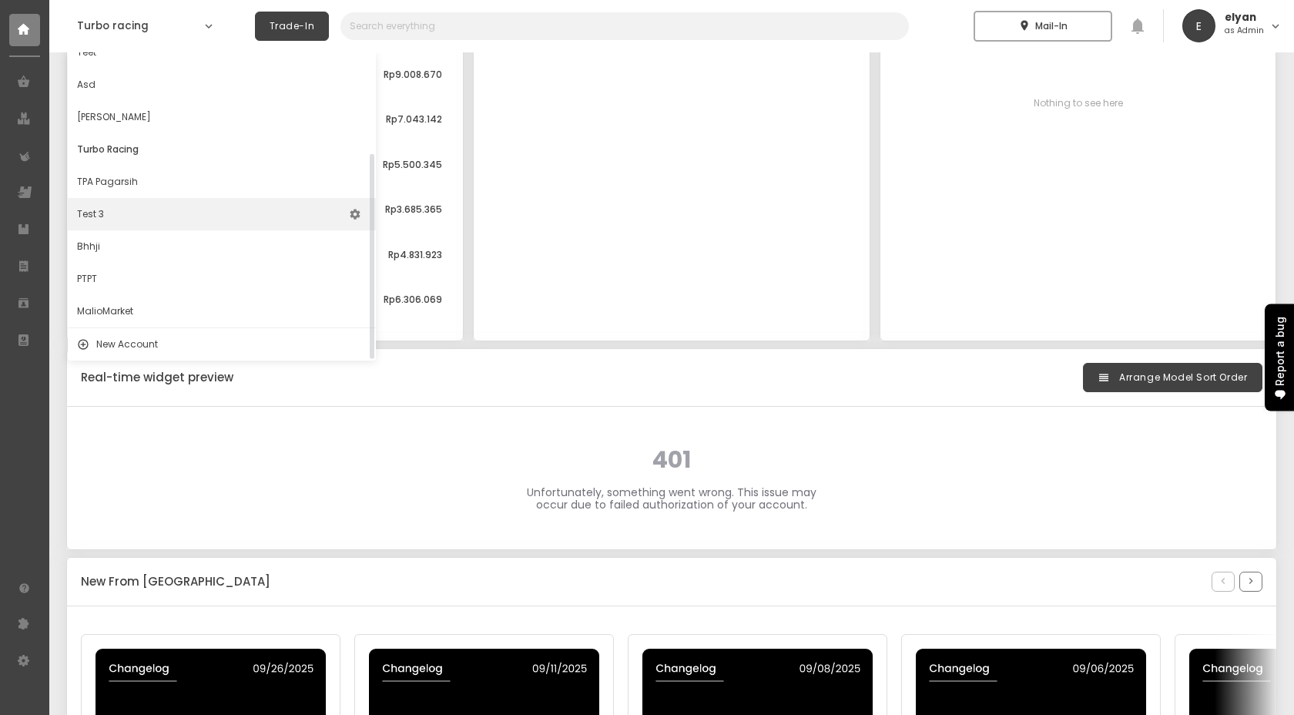
click at [111, 211] on div "Test 3 settings" at bounding box center [222, 214] width 308 height 32
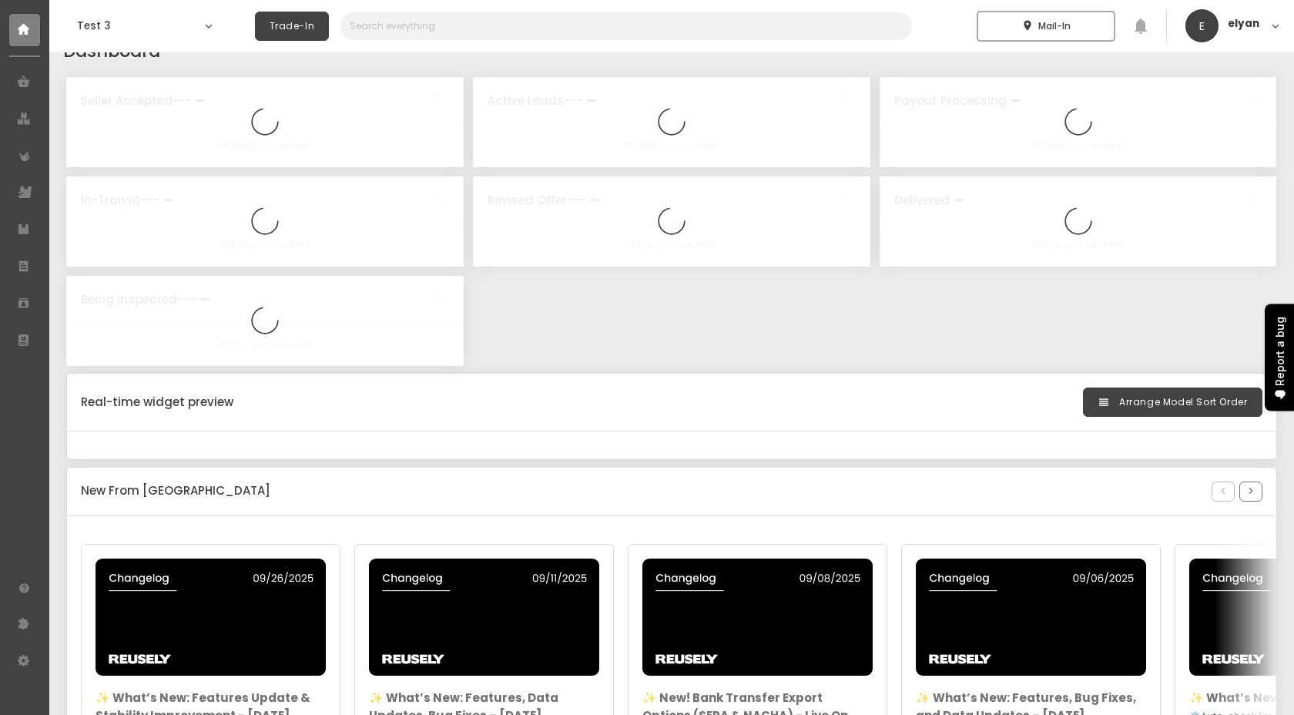
select select "2025"
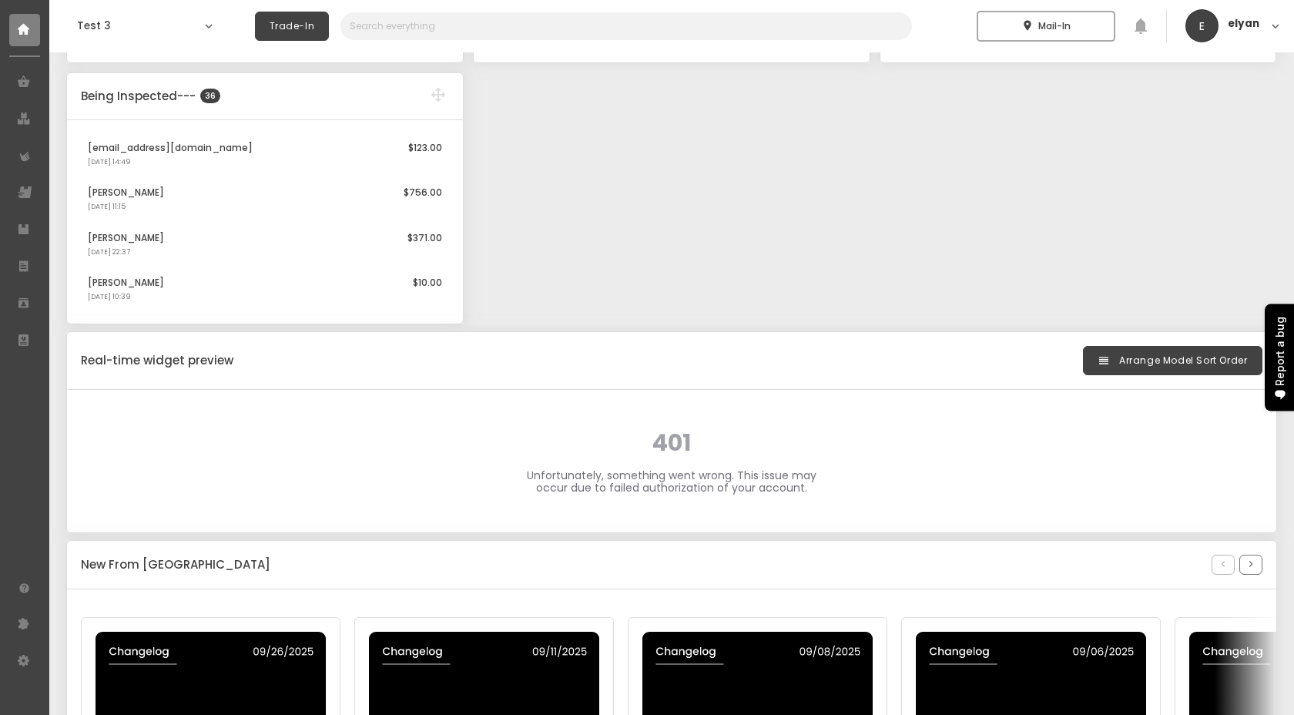
scroll to position [569, 0]
